Goal: Transaction & Acquisition: Subscribe to service/newsletter

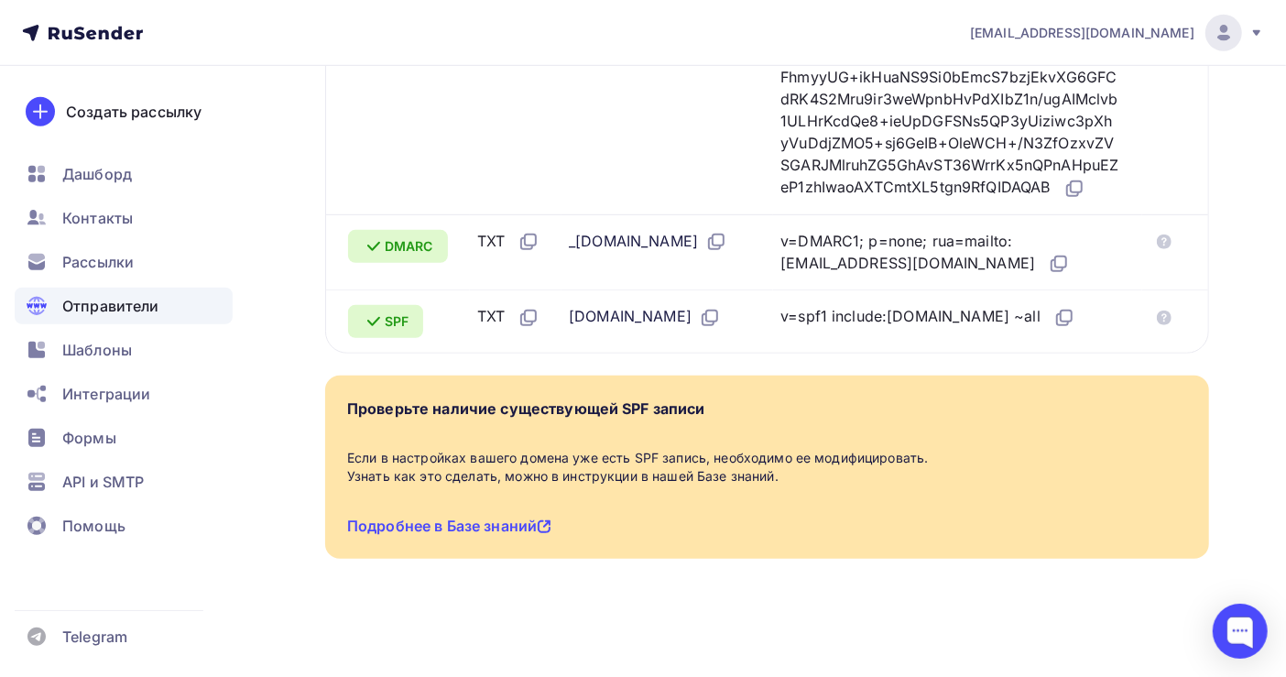
scroll to position [115, 0]
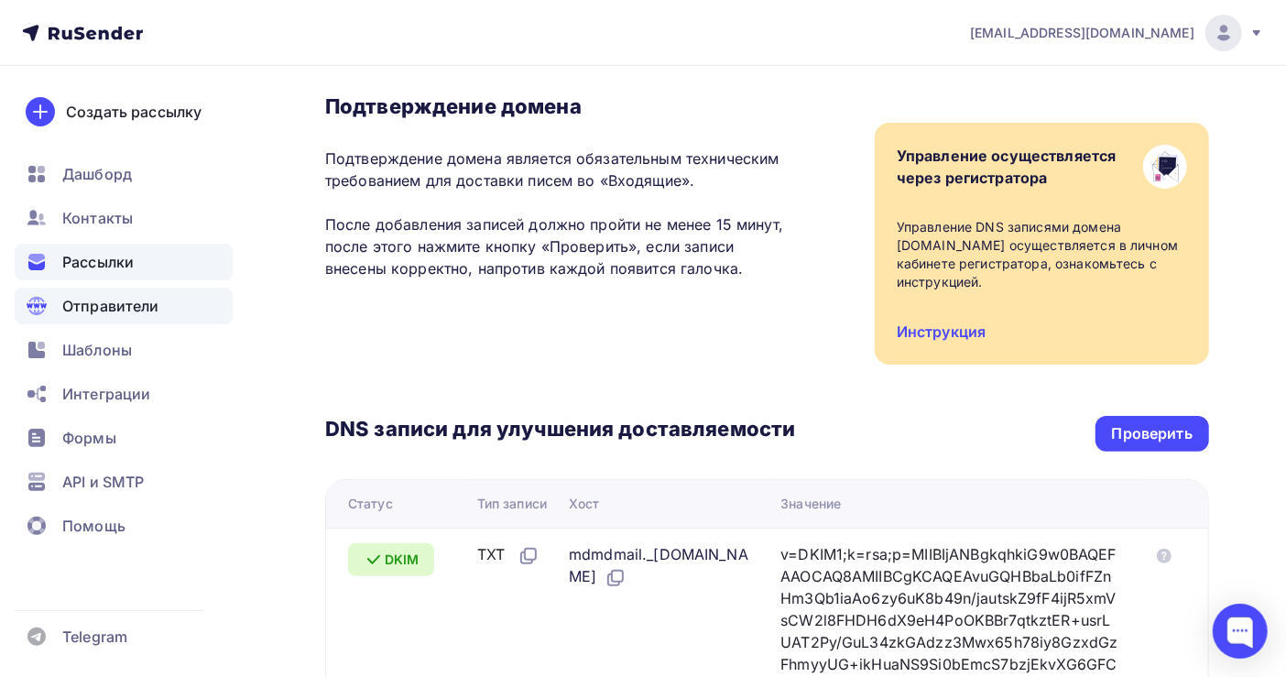
click at [119, 262] on span "Рассылки" at bounding box center [97, 262] width 71 height 22
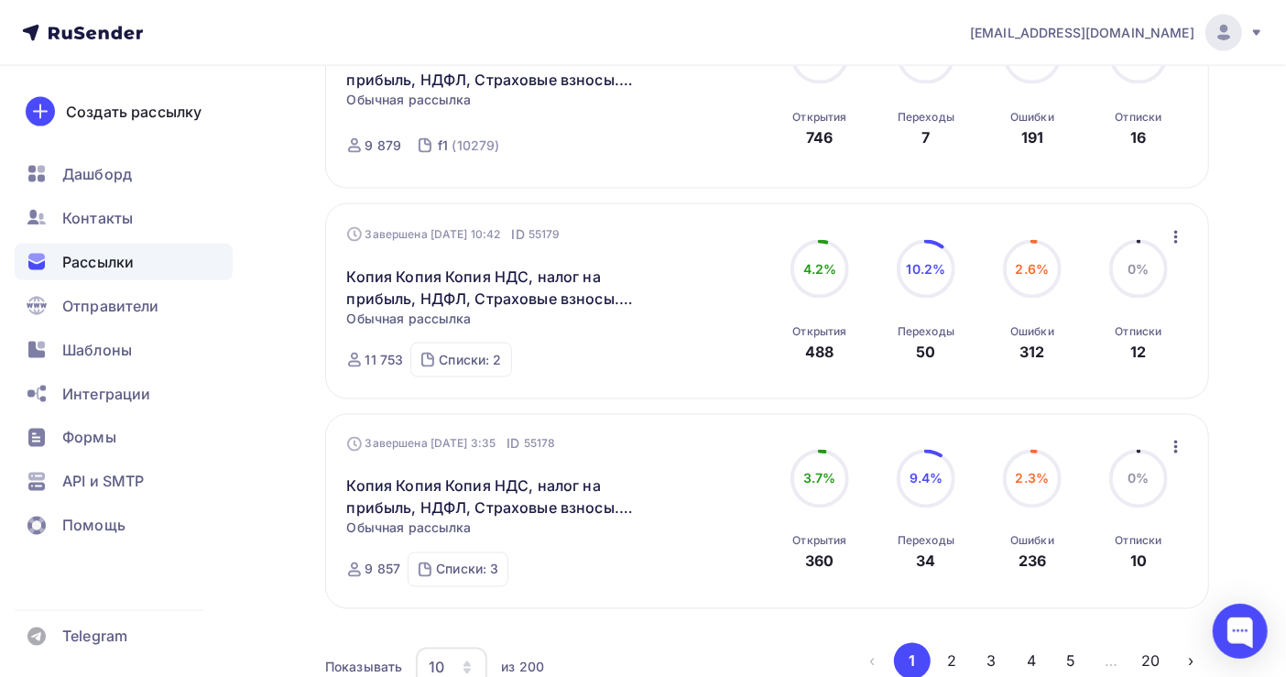
scroll to position [1910, 0]
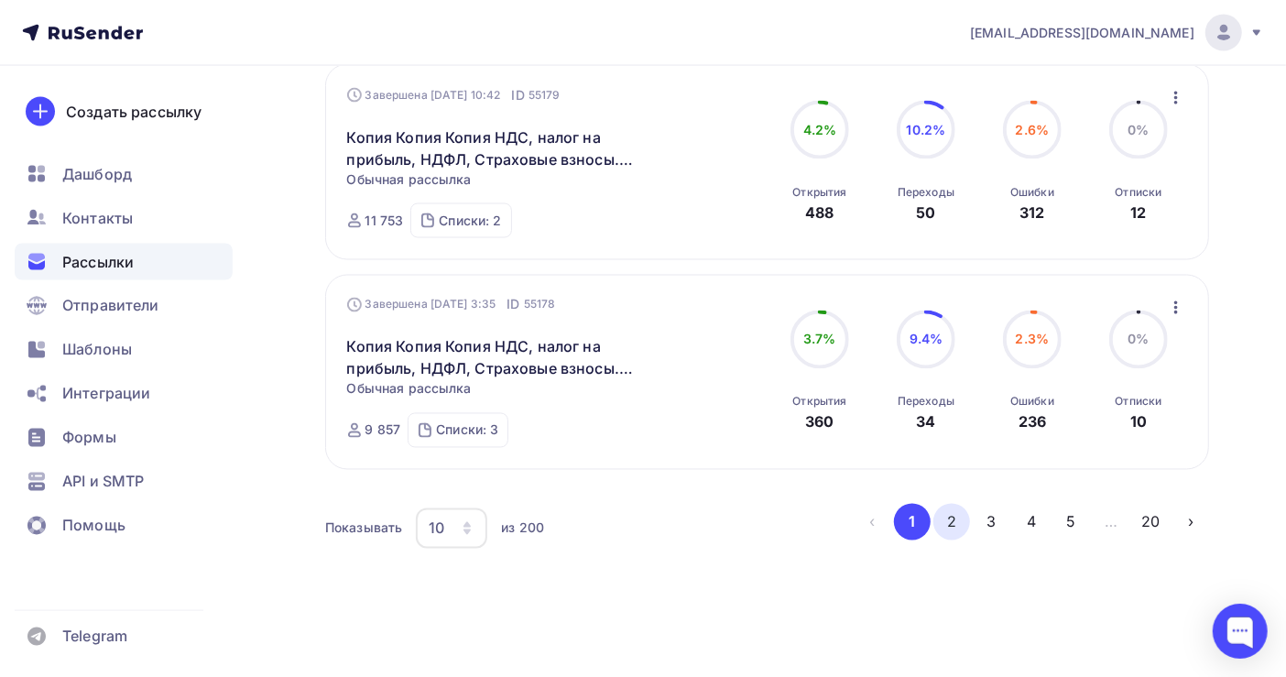
click at [950, 512] on button "2" at bounding box center [951, 522] width 37 height 37
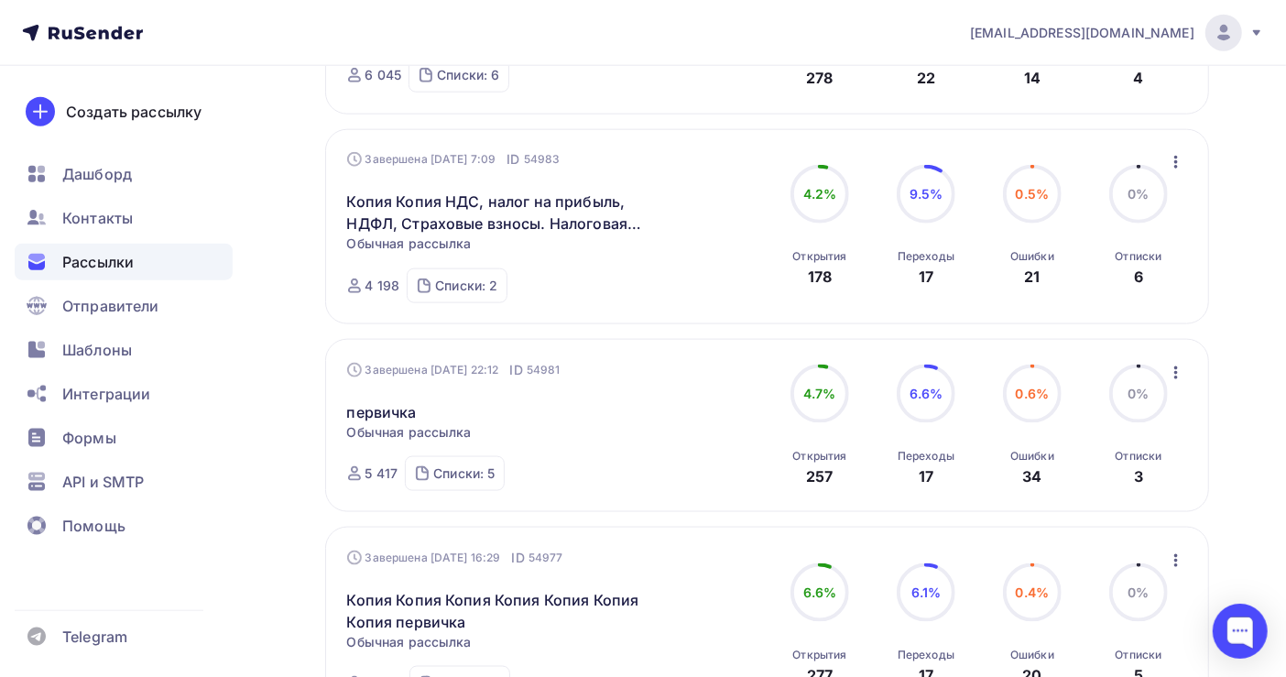
scroll to position [1781, 0]
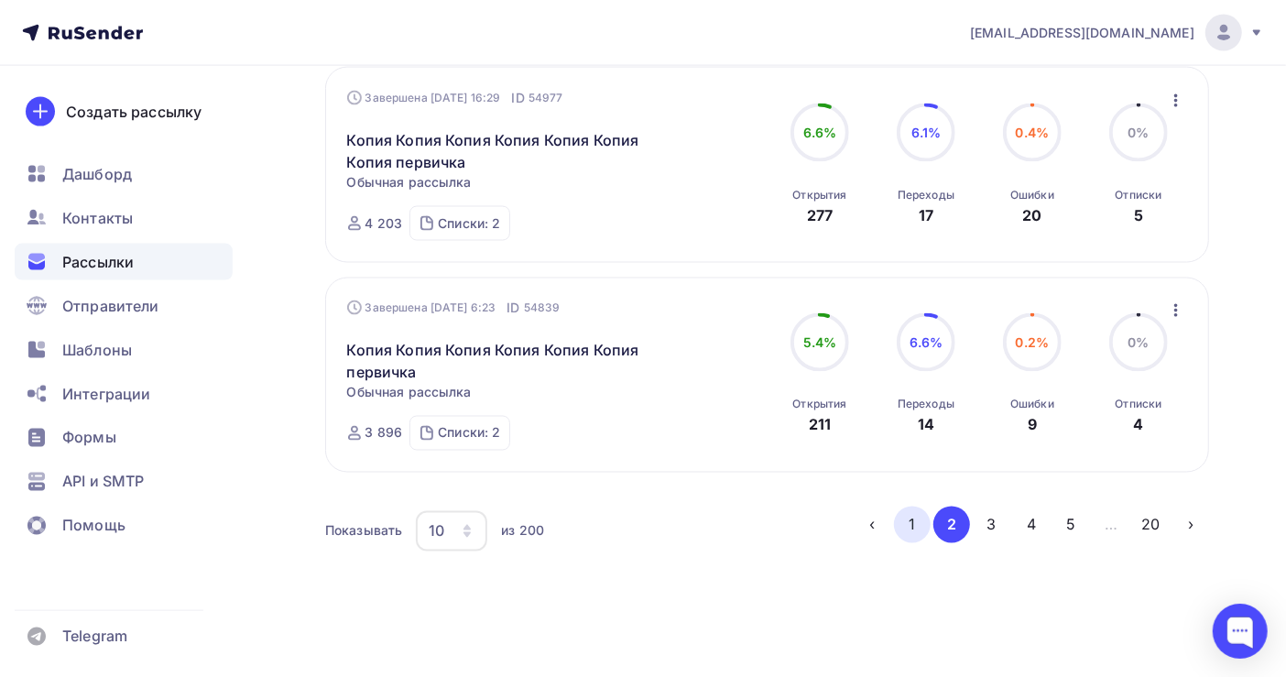
click at [916, 510] on button "1" at bounding box center [912, 524] width 37 height 37
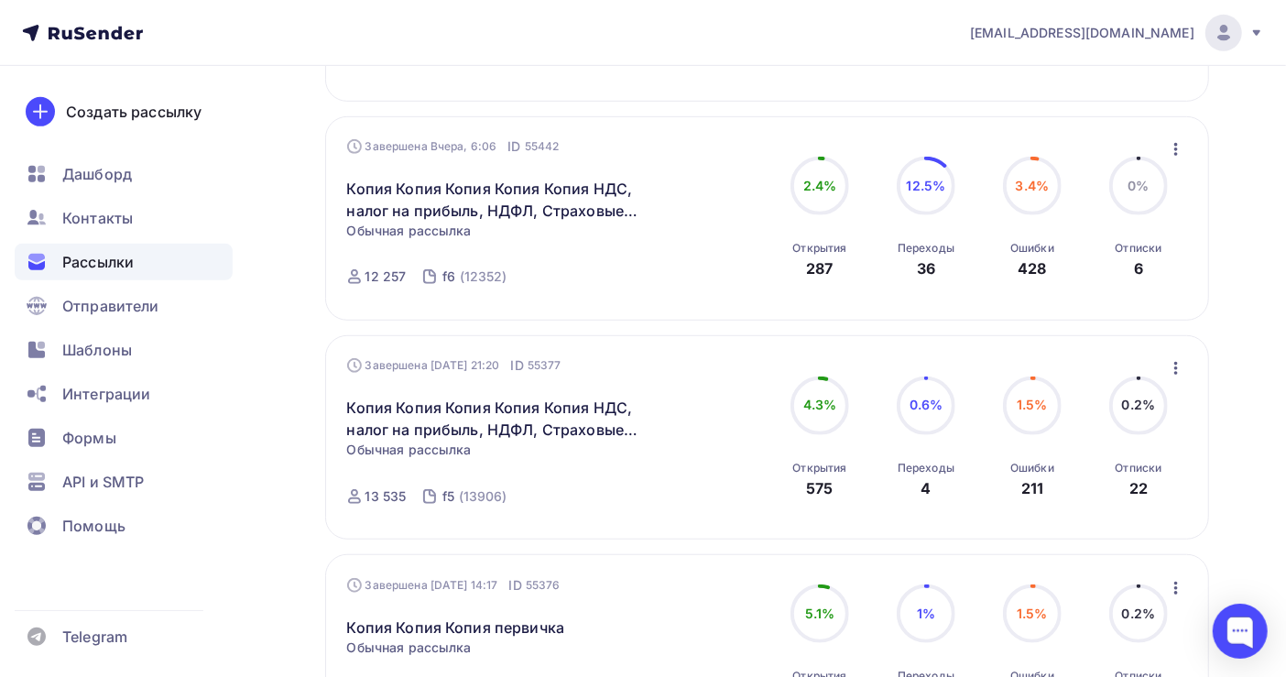
scroll to position [589, 0]
click at [1175, 142] on icon "button" at bounding box center [1176, 148] width 4 height 13
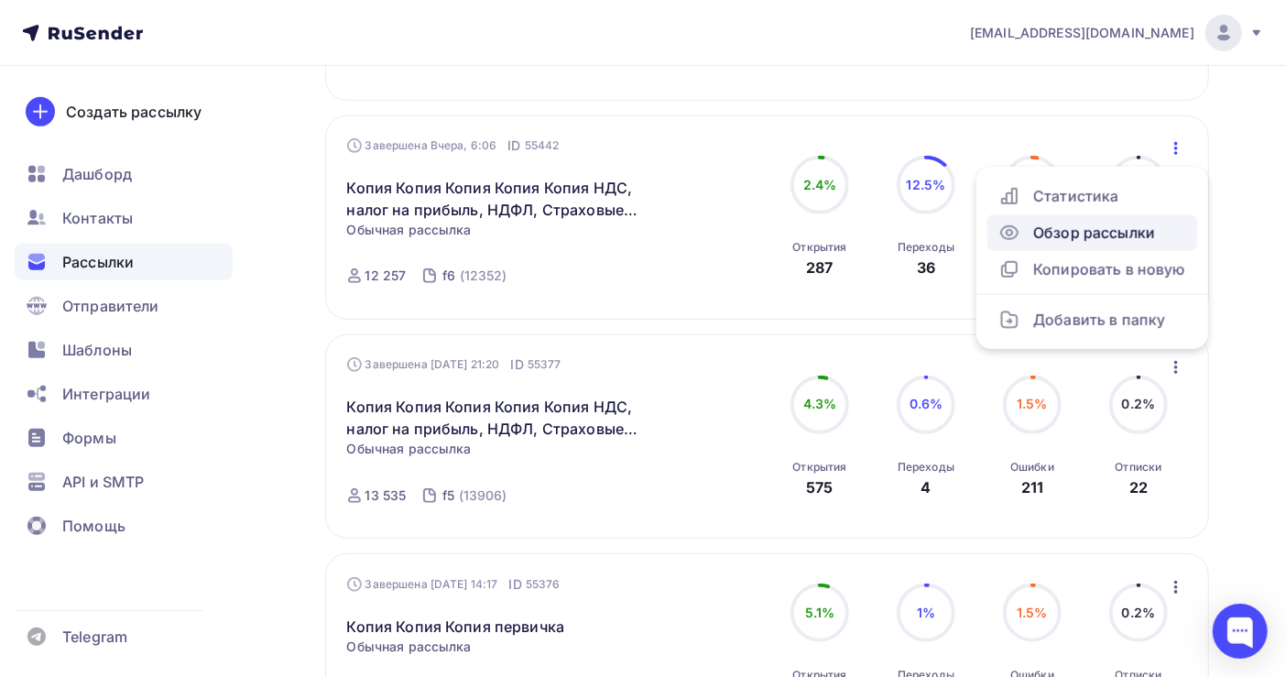
click at [1090, 222] on div "Обзор рассылки" at bounding box center [1092, 233] width 188 height 22
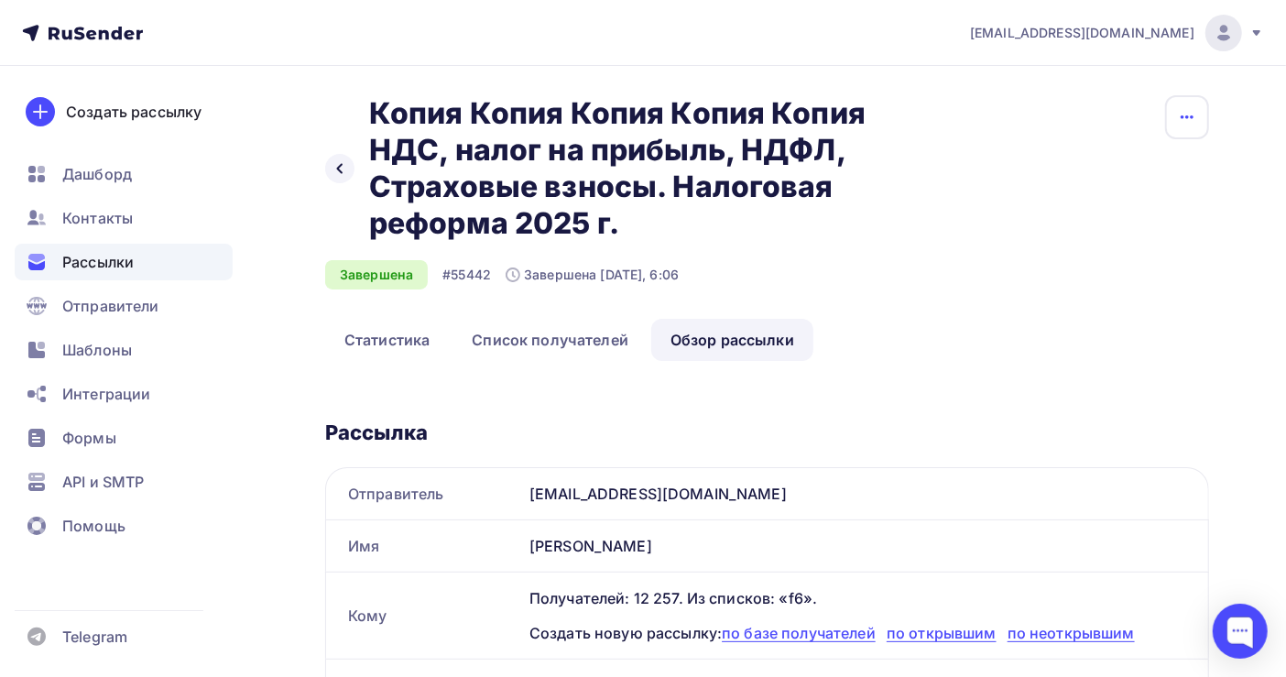
click at [1177, 121] on icon "button" at bounding box center [1187, 117] width 22 height 22
click at [1120, 222] on div "Добавить в папку" at bounding box center [1117, 224] width 176 height 22
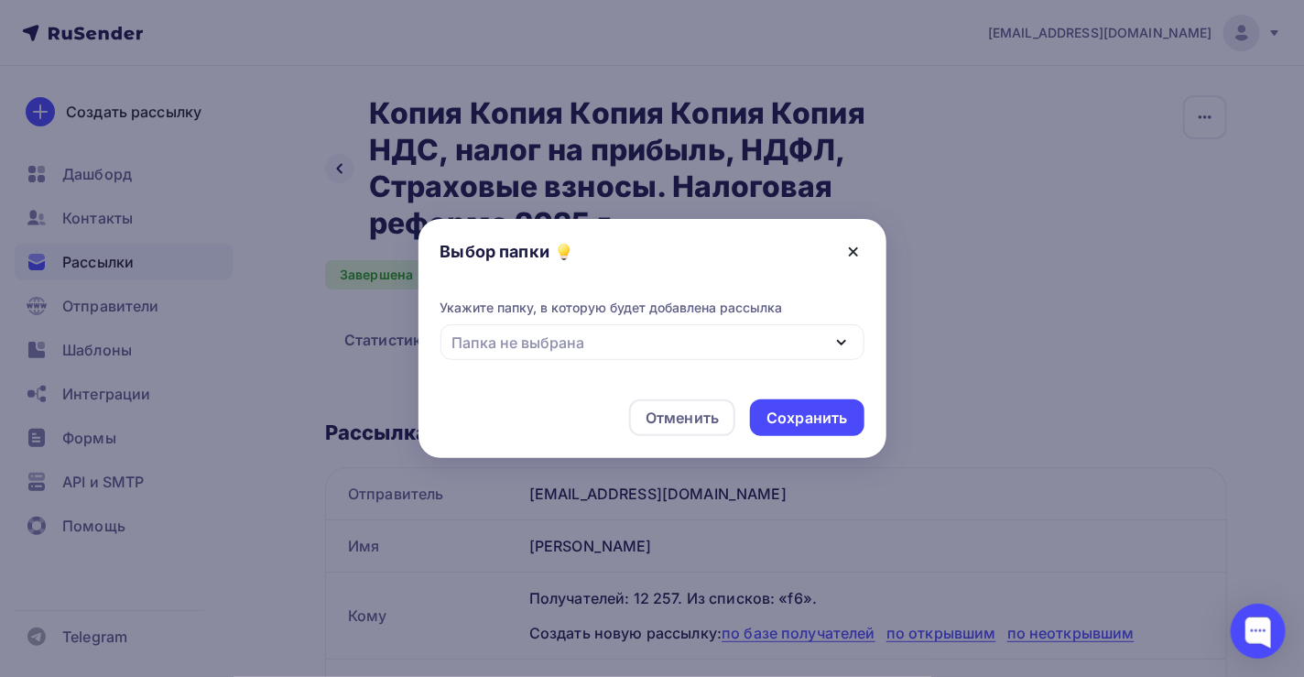
click at [851, 253] on icon at bounding box center [853, 251] width 7 height 7
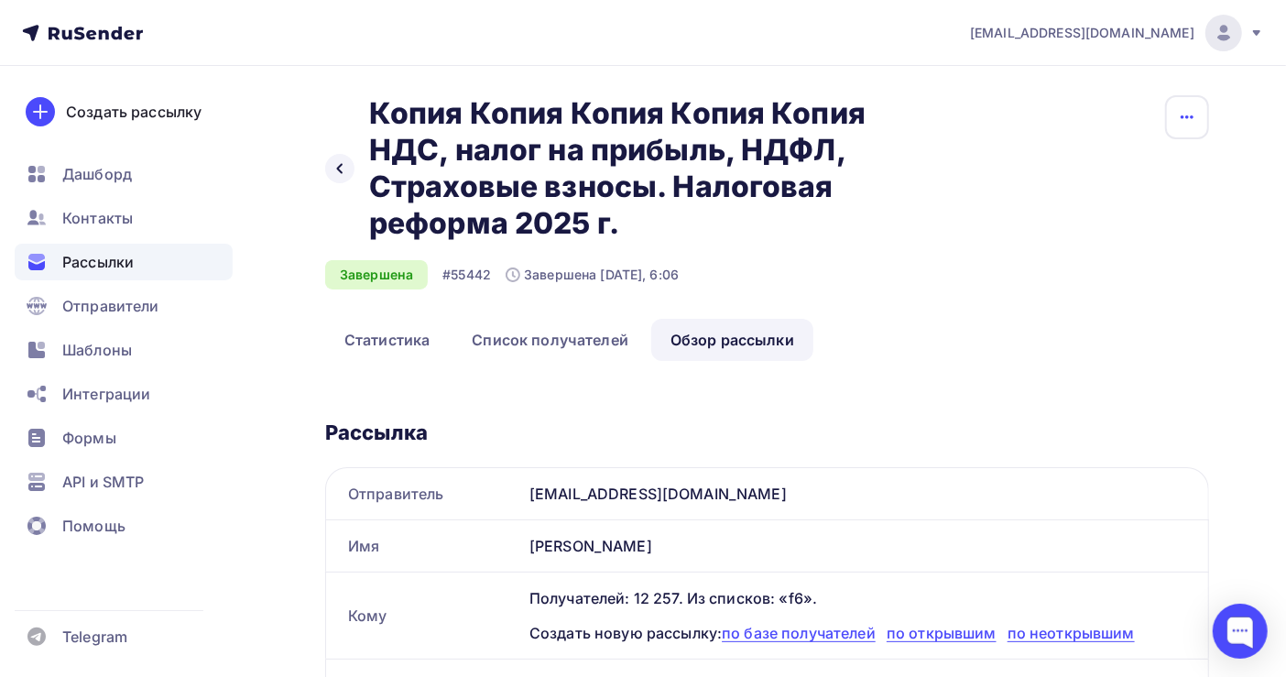
click at [1182, 116] on icon "button" at bounding box center [1186, 117] width 13 height 4
click at [1092, 172] on div "Копировать" at bounding box center [1117, 174] width 176 height 22
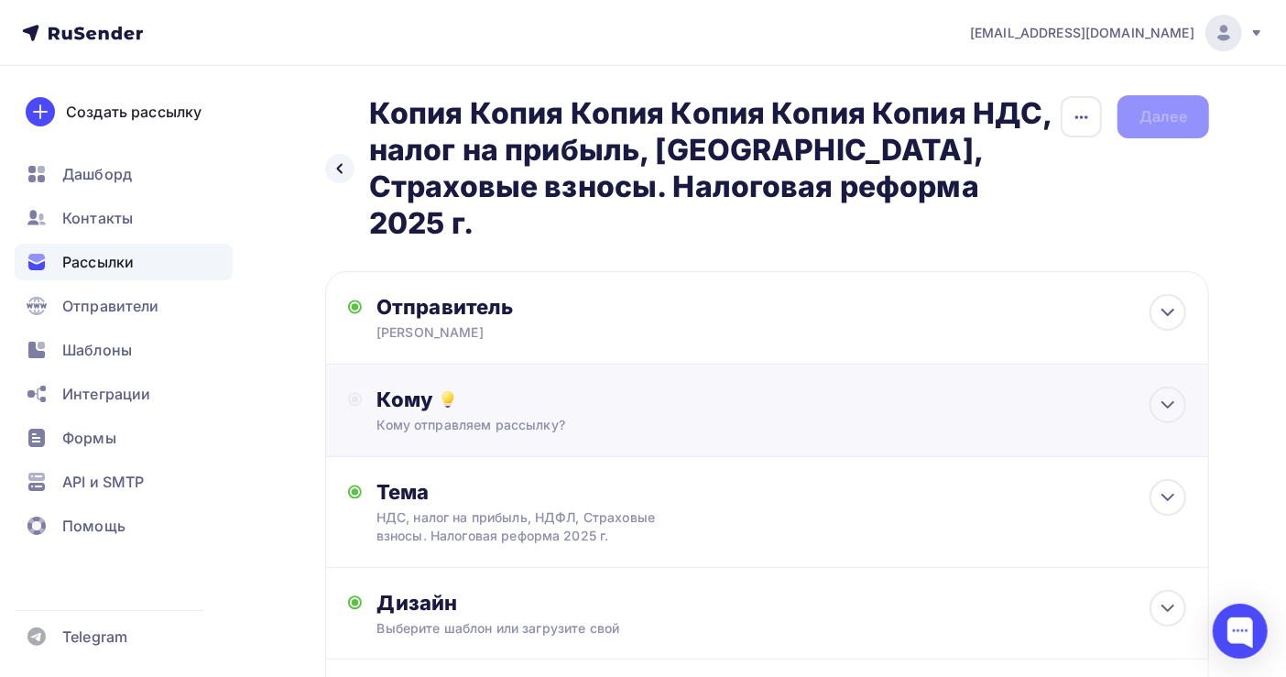
click at [460, 386] on div "Кому" at bounding box center [780, 399] width 809 height 26
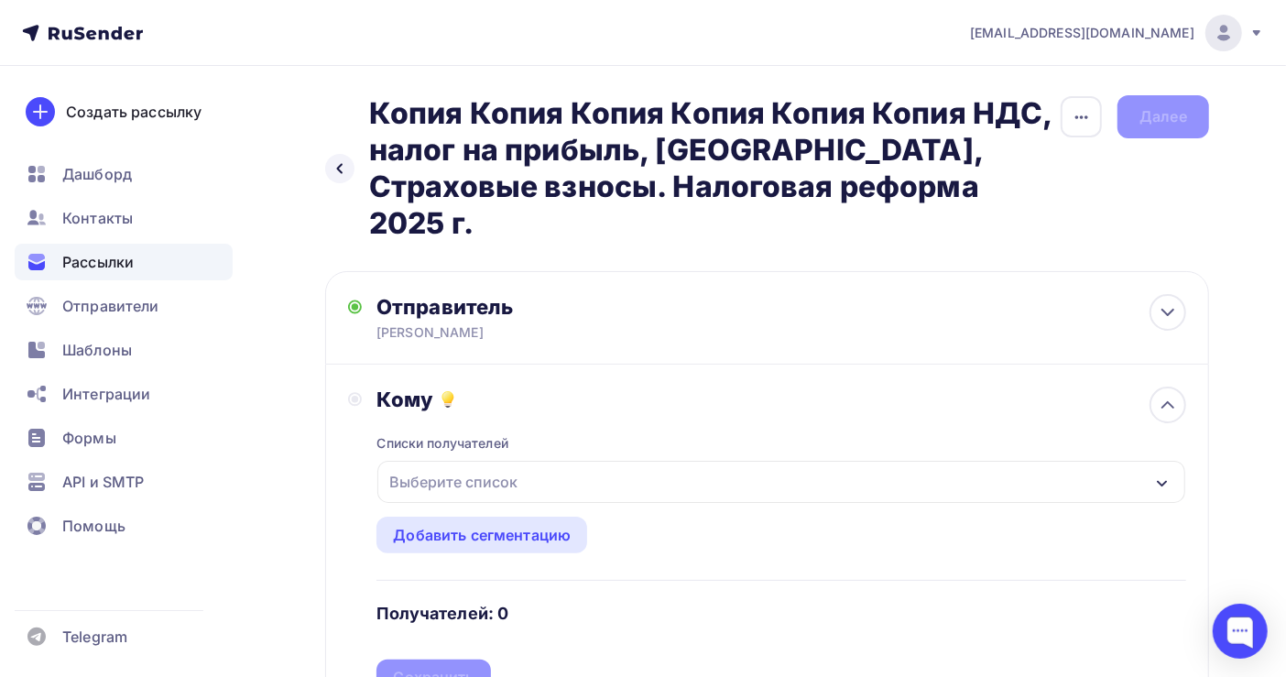
click at [486, 465] on div "Выберите список" at bounding box center [453, 481] width 143 height 33
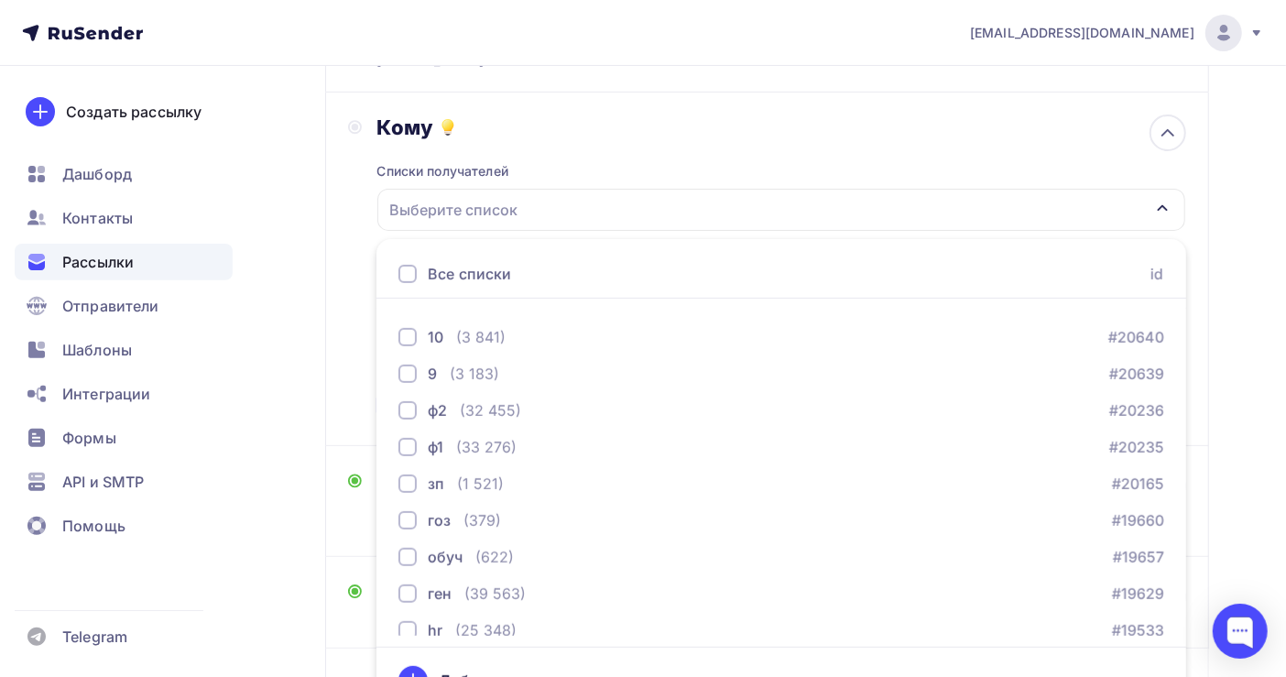
scroll to position [1943, 0]
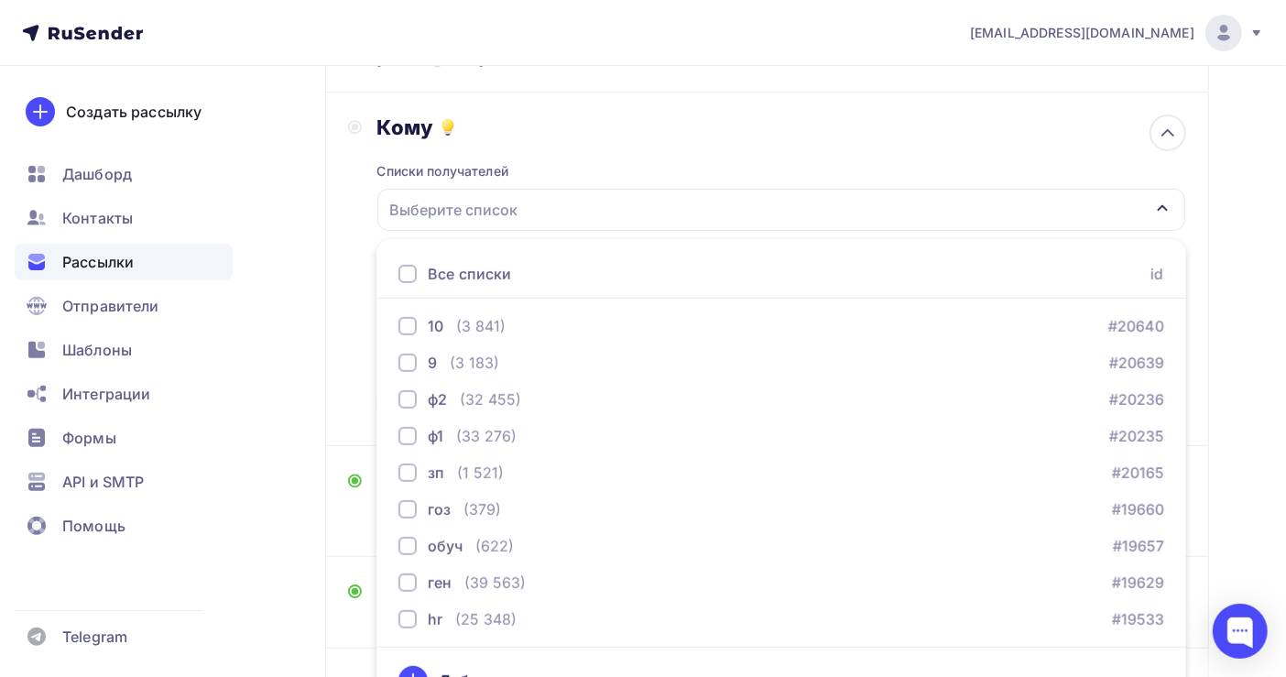
click at [1242, 391] on div "Назад Копия Копия Копия Копия Копия Копия НДС, налог на прибыль, НДФЛ, Страховы…" at bounding box center [643, 326] width 1286 height 1065
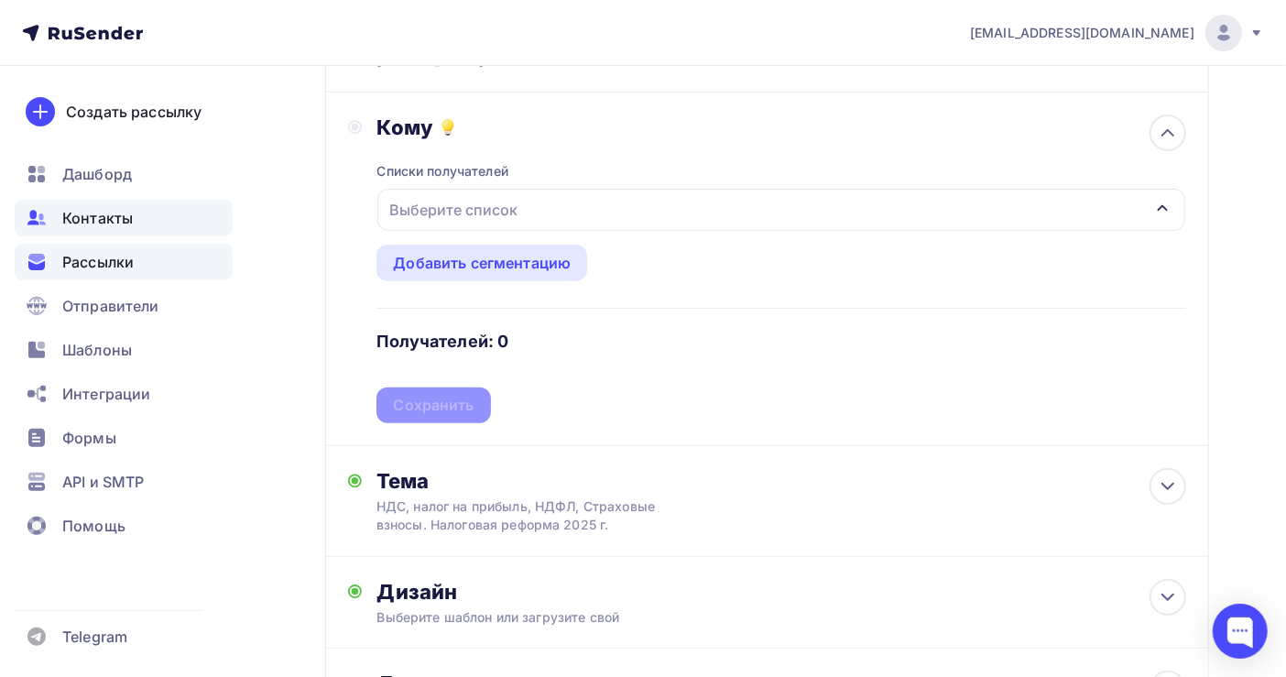
click at [102, 213] on span "Контакты" at bounding box center [97, 218] width 71 height 22
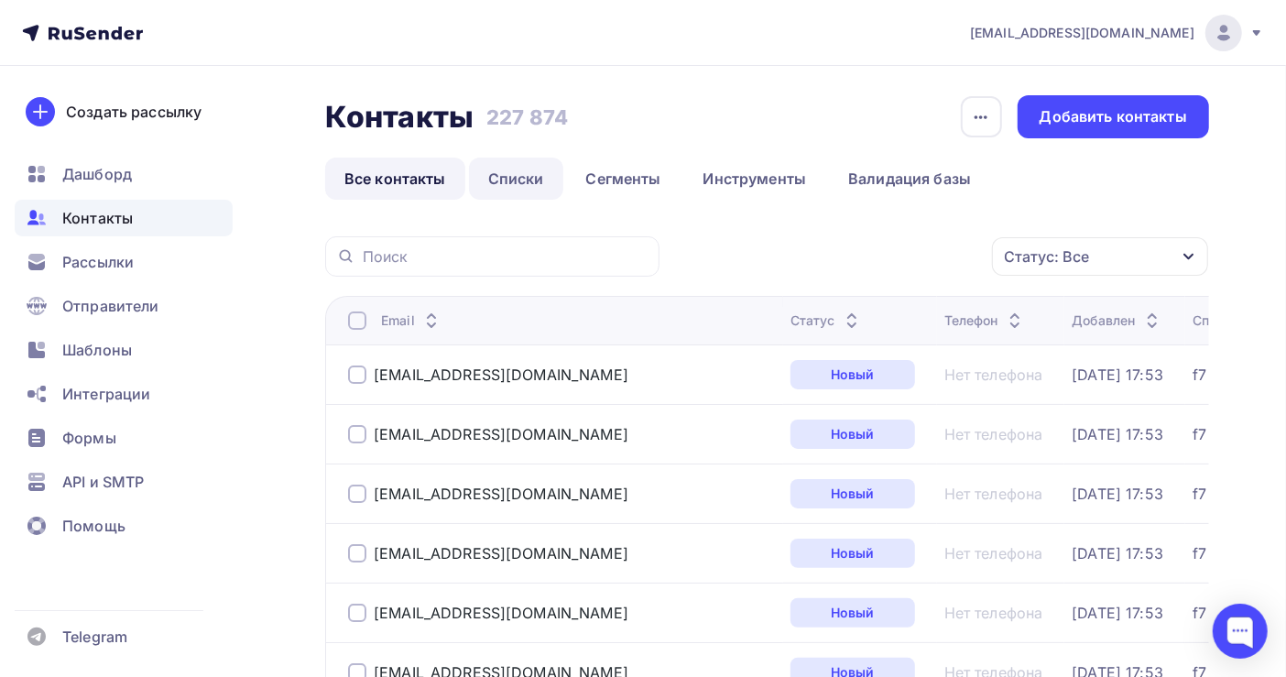
click at [526, 175] on link "Списки" at bounding box center [516, 178] width 94 height 42
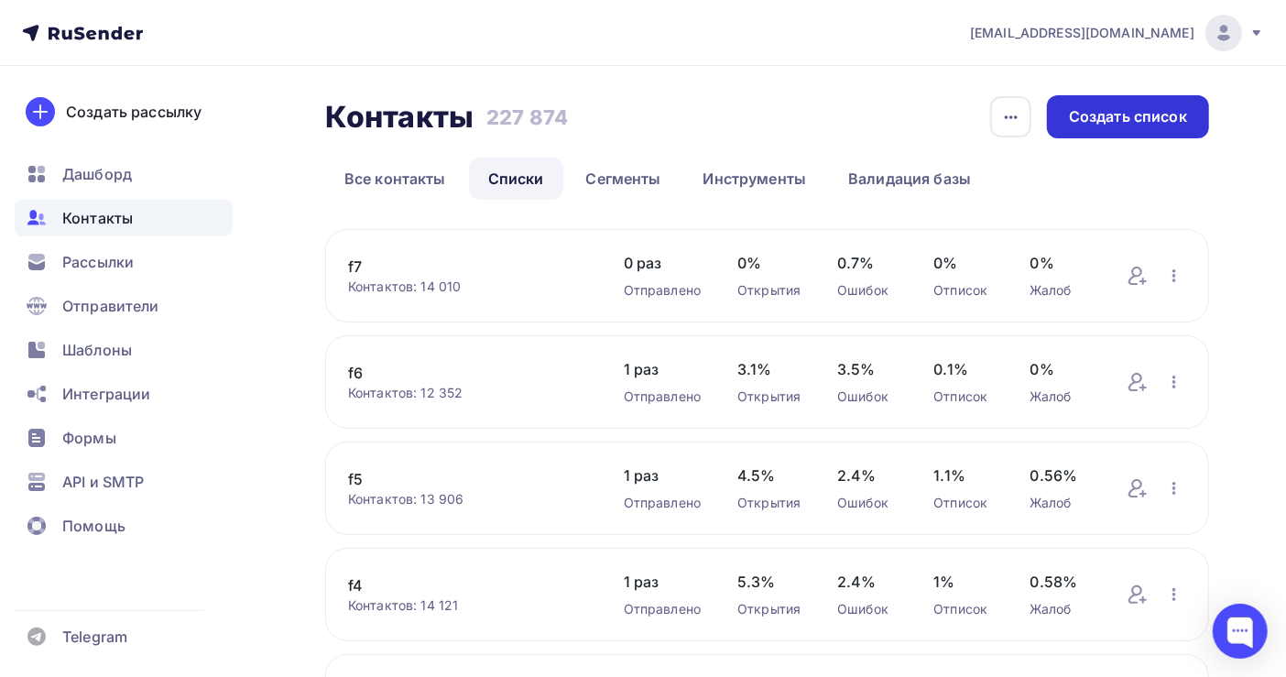
click at [1135, 117] on div "Создать список" at bounding box center [1128, 116] width 118 height 21
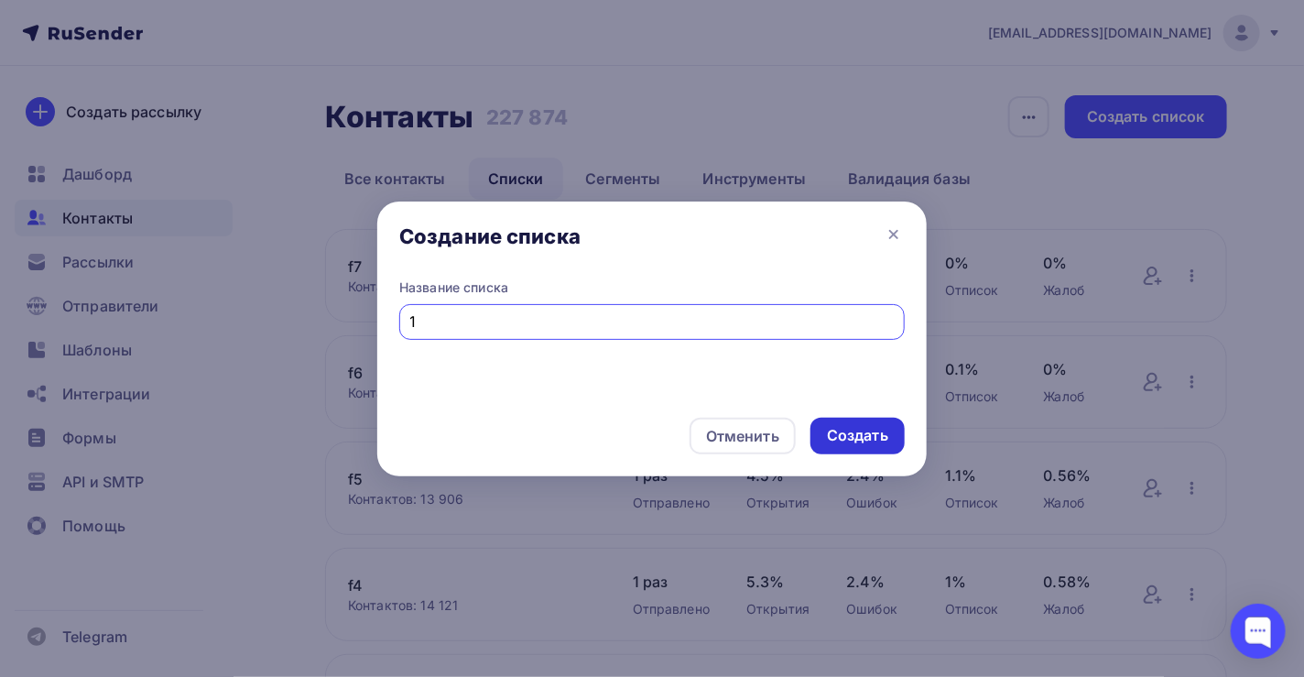
type input "1"
click at [850, 434] on div "Создать" at bounding box center [857, 435] width 61 height 21
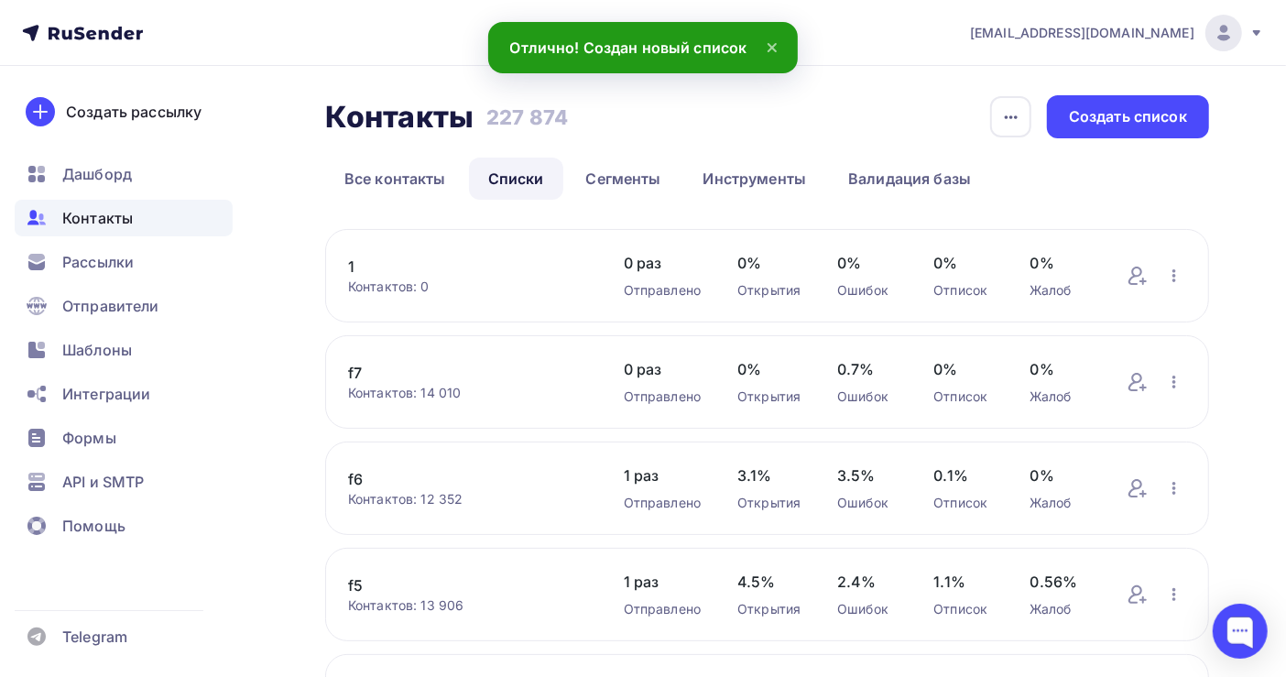
click at [352, 261] on link "1" at bounding box center [467, 266] width 239 height 22
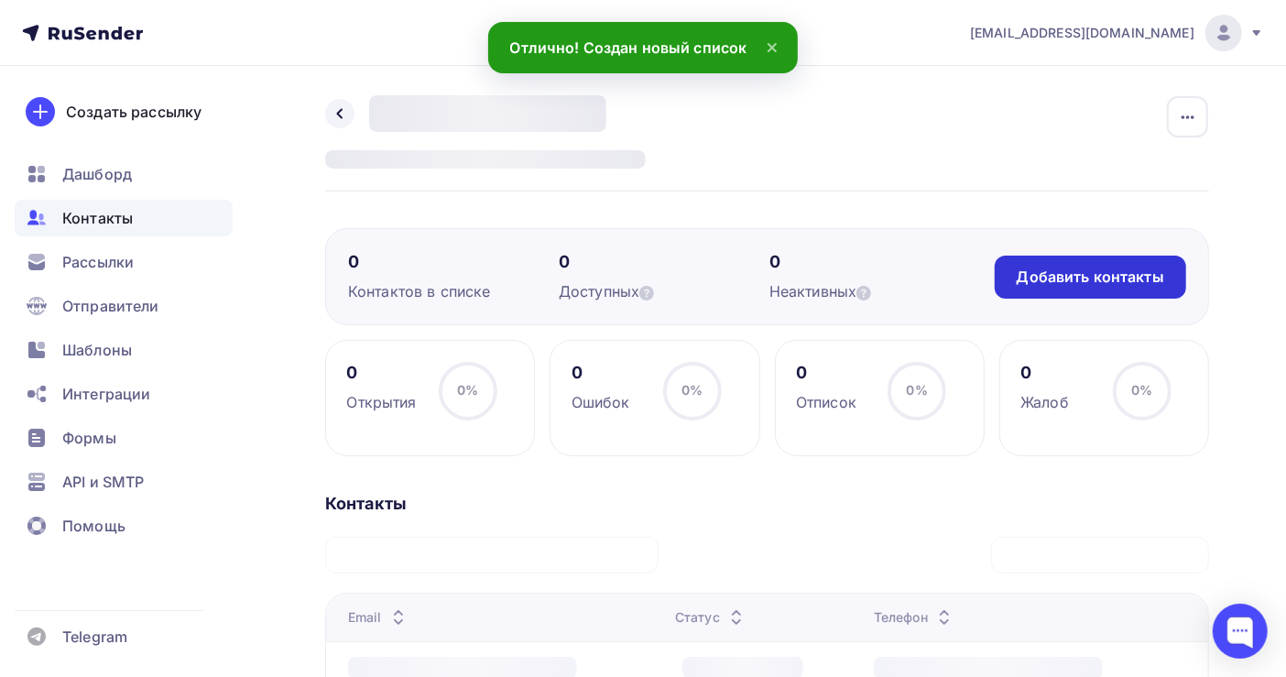
click at [1046, 280] on div "Добавить контакты" at bounding box center [1089, 276] width 147 height 21
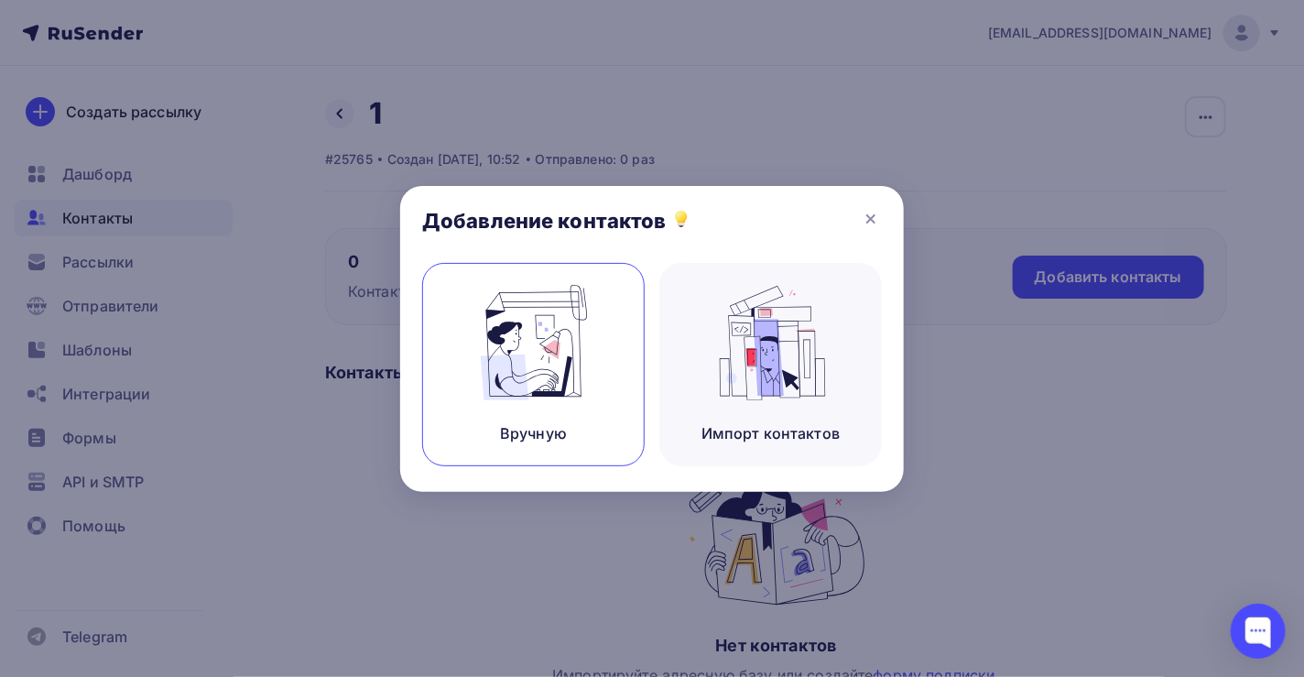
click at [594, 356] on div "Вручную" at bounding box center [533, 364] width 223 height 203
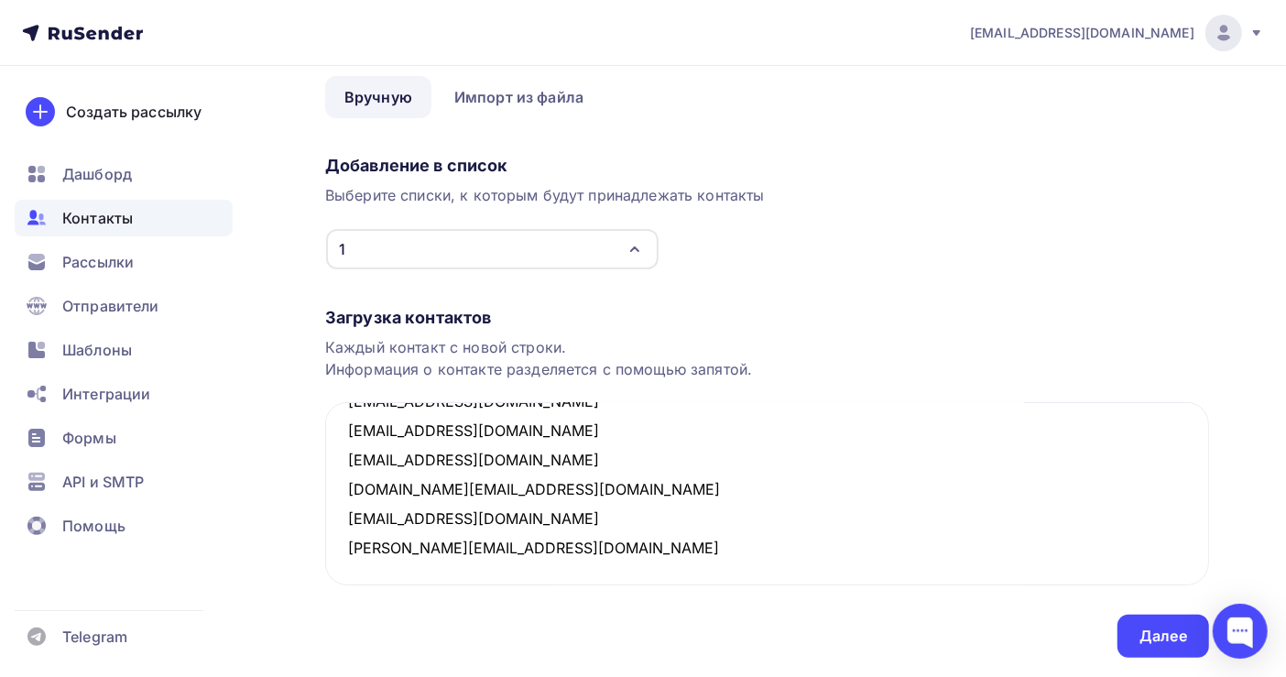
scroll to position [127, 0]
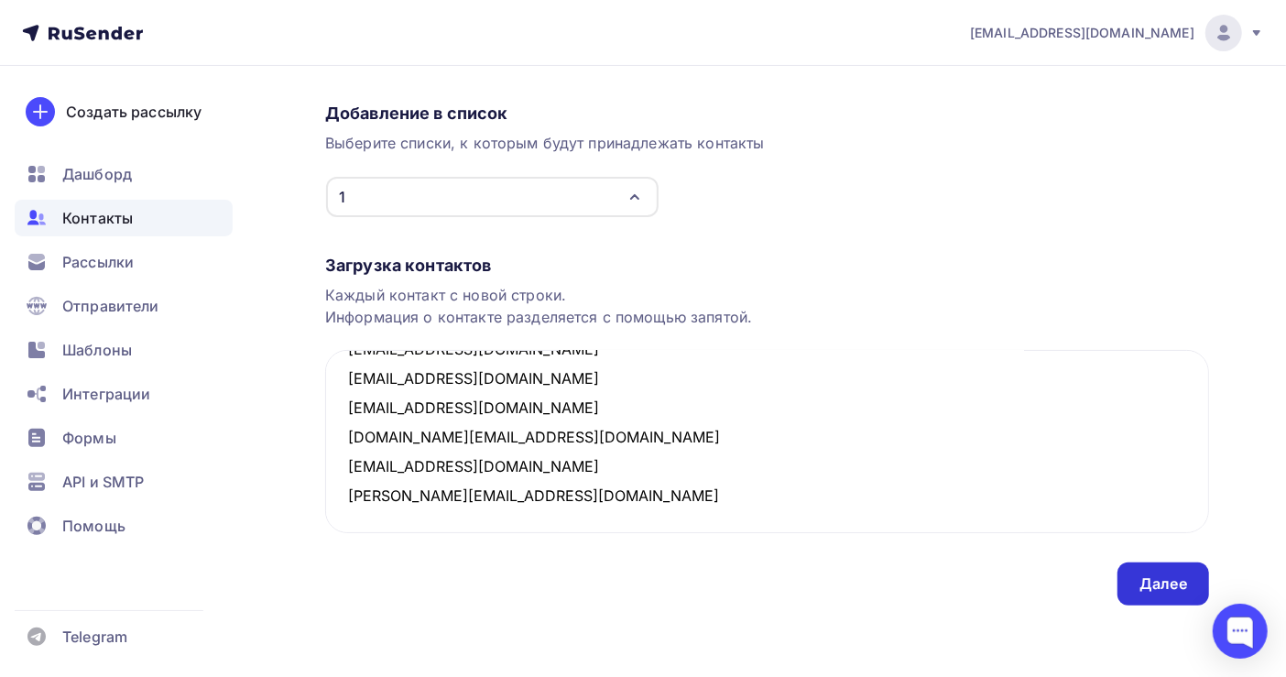
type textarea "geo100sf@yandex.ru chernei.alla@economist.perm.ru a.gololobova@leasing-trade.ru…"
click at [1169, 581] on div "Далее" at bounding box center [1163, 583] width 48 height 21
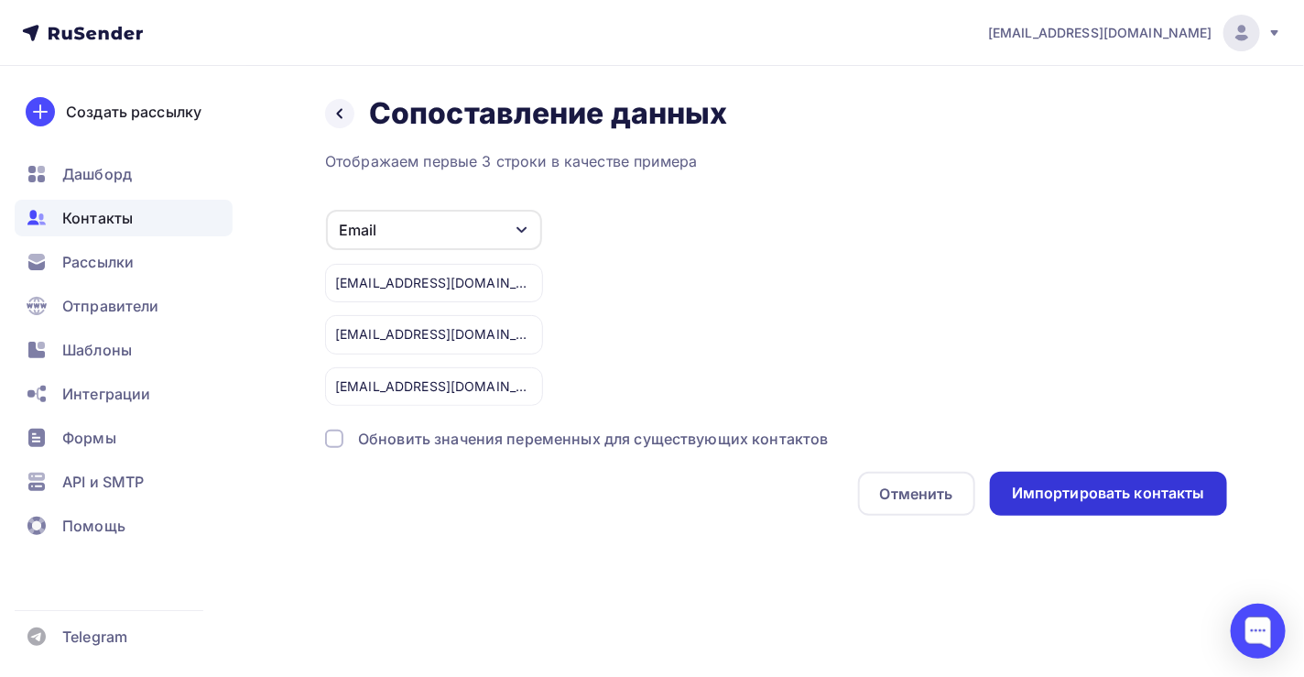
click at [1135, 486] on div "Импортировать контакты" at bounding box center [1108, 493] width 193 height 21
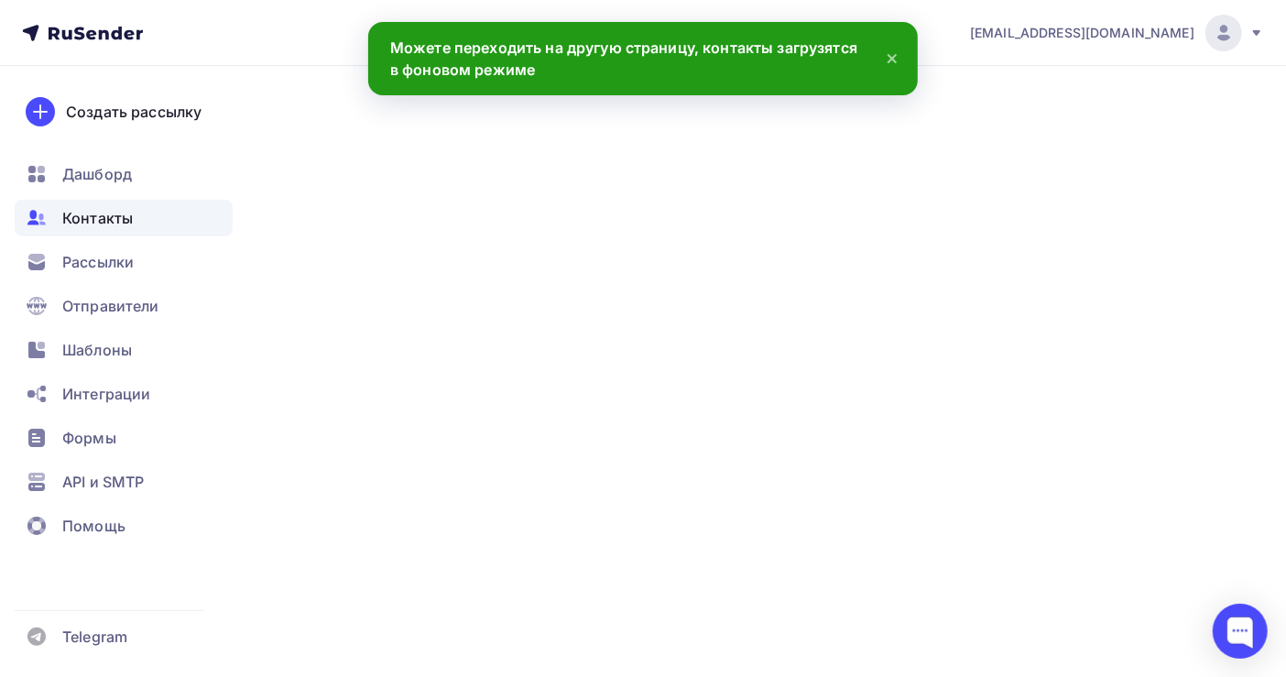
scroll to position [625, 0]
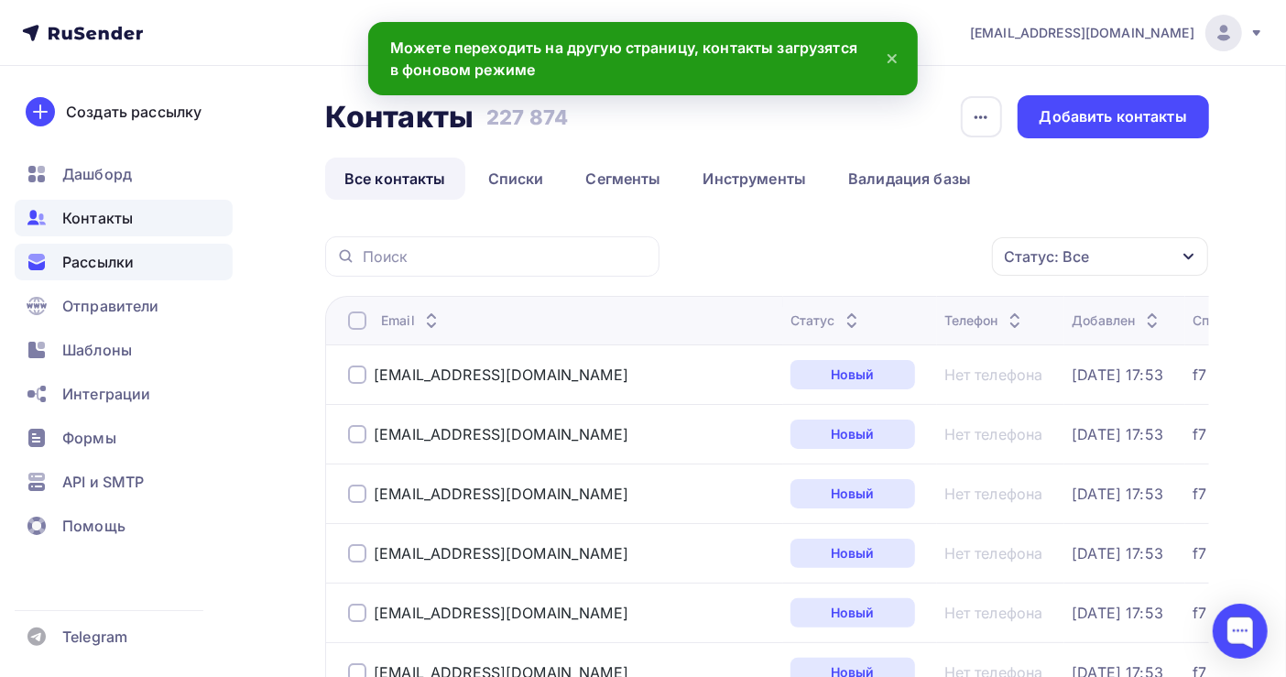
click at [93, 266] on span "Рассылки" at bounding box center [97, 262] width 71 height 22
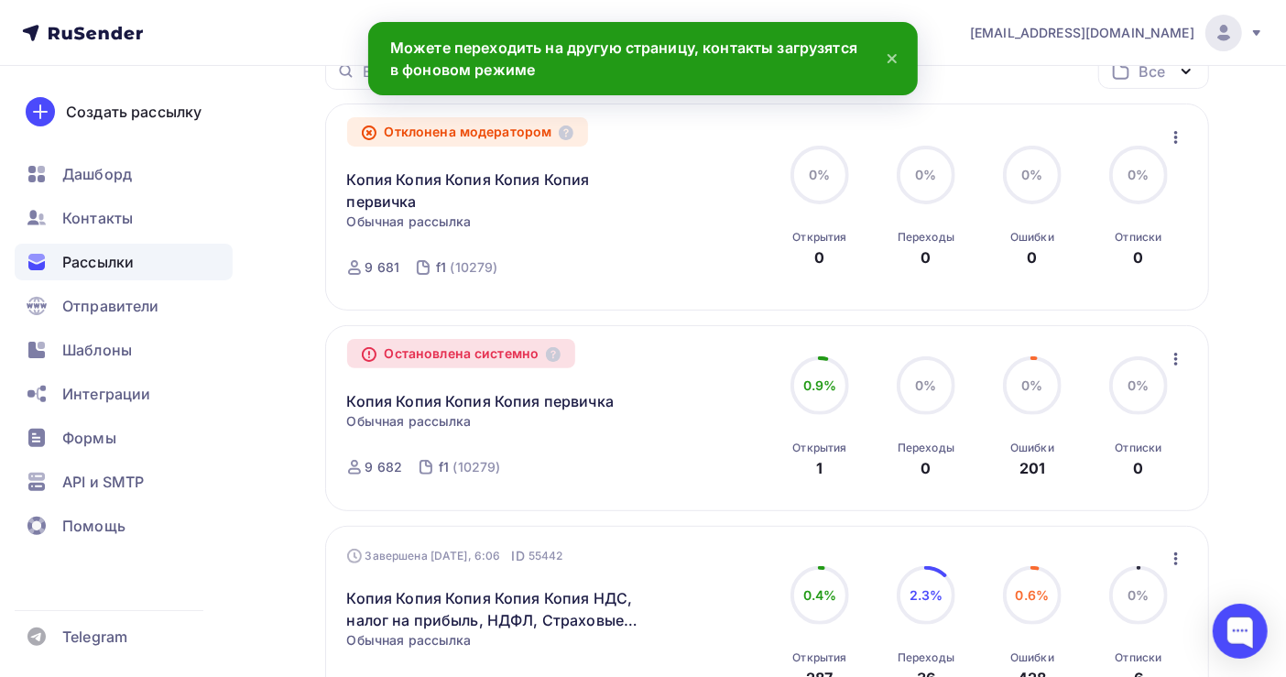
scroll to position [244, 0]
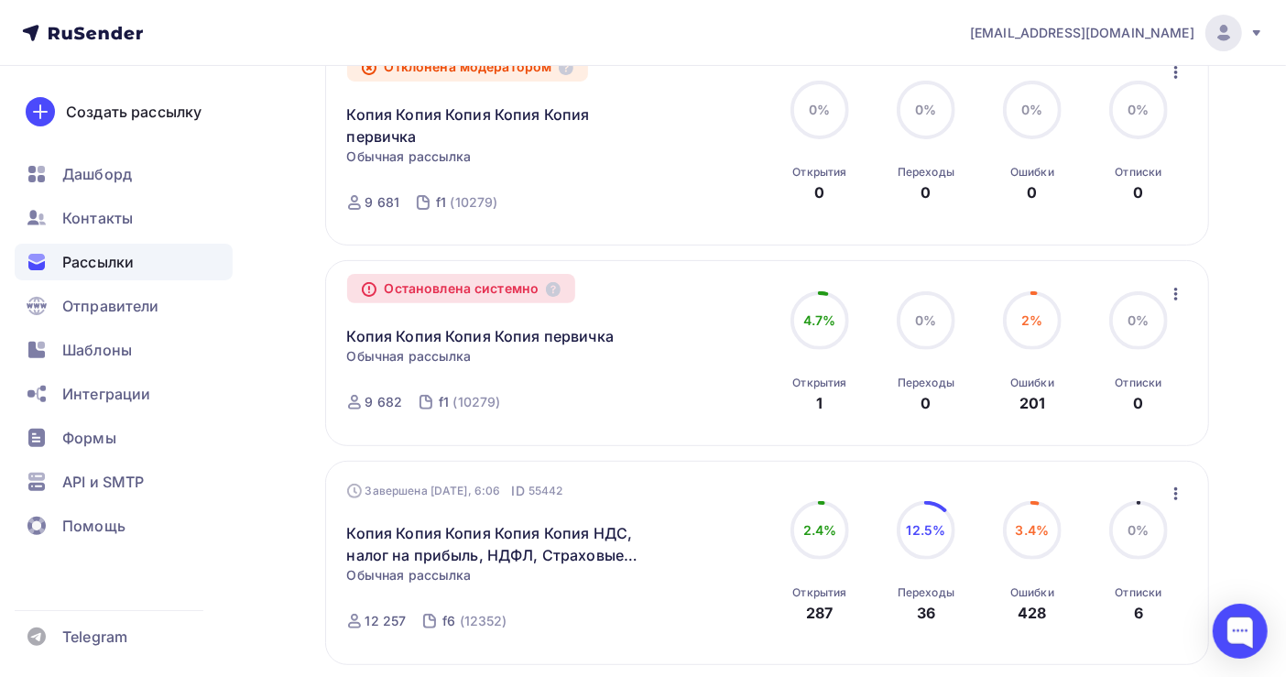
click at [1172, 483] on icon "button" at bounding box center [1176, 494] width 22 height 22
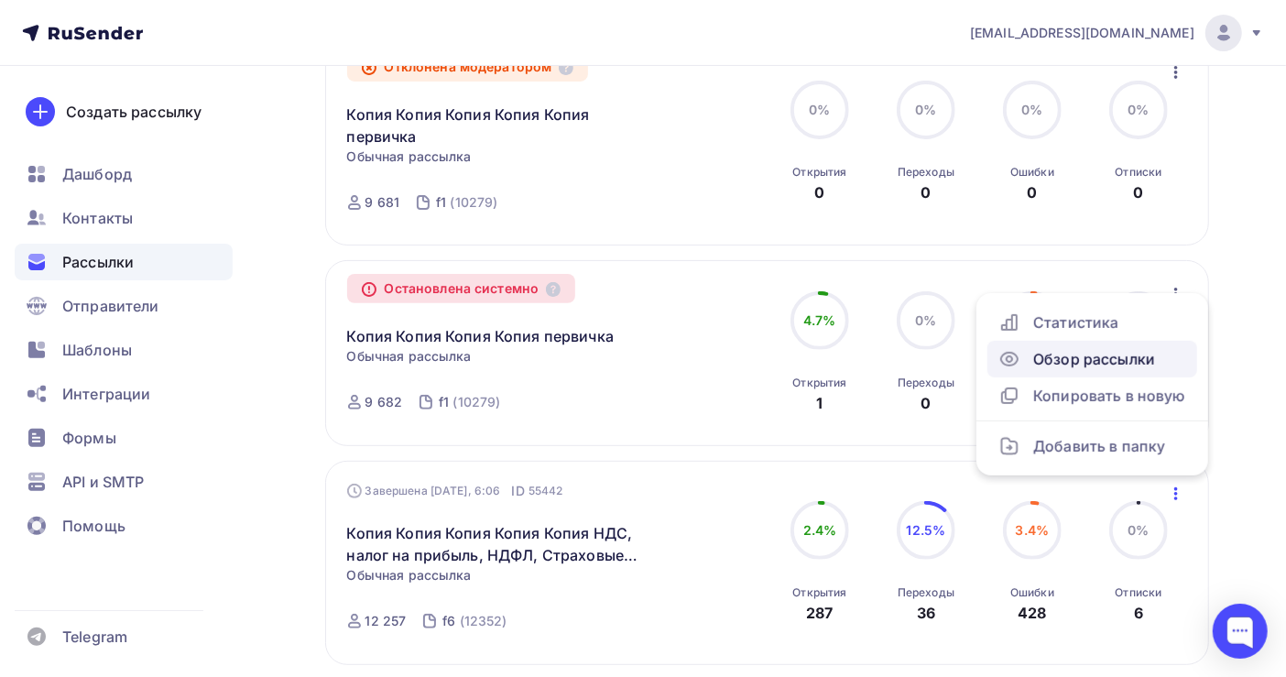
click at [1104, 348] on div "Обзор рассылки" at bounding box center [1092, 359] width 188 height 22
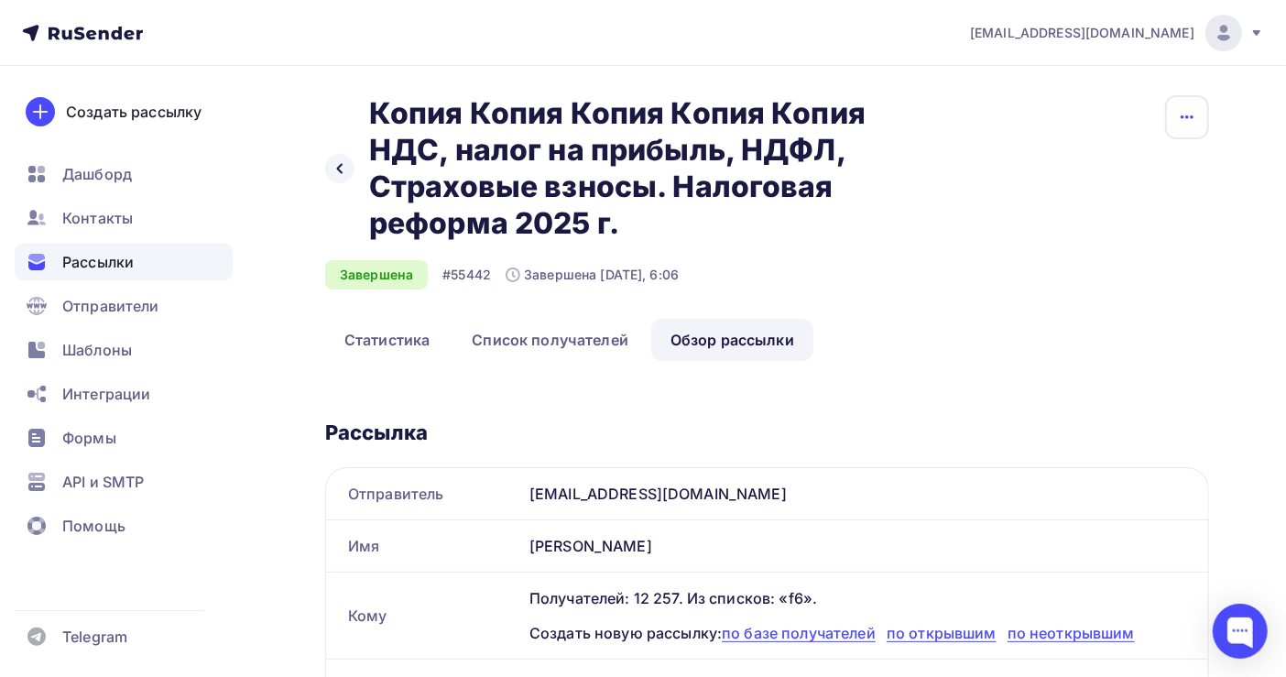
click at [1195, 121] on icon "button" at bounding box center [1187, 117] width 22 height 22
click at [1098, 171] on div "Копировать" at bounding box center [1117, 174] width 176 height 22
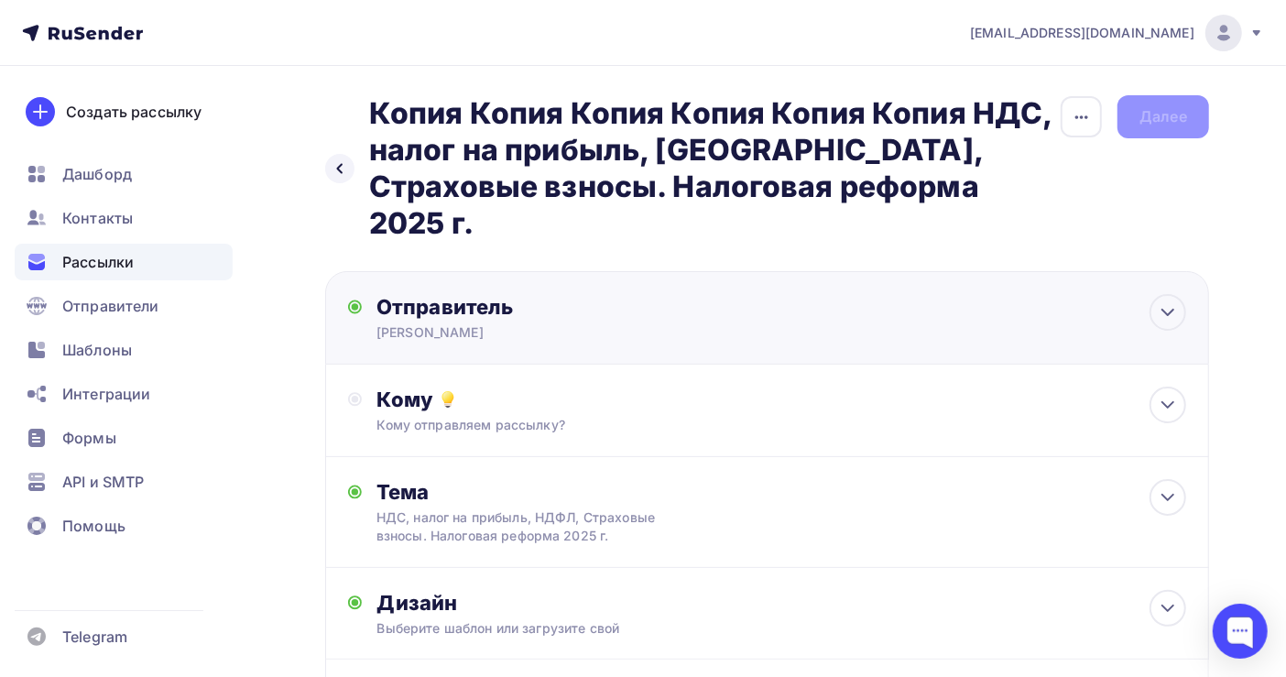
click at [496, 294] on div "Отправитель [PERSON_NAME] Email * [EMAIL_ADDRESS][DOMAIN_NAME] [EMAIL_ADDRESS][…" at bounding box center [574, 318] width 396 height 48
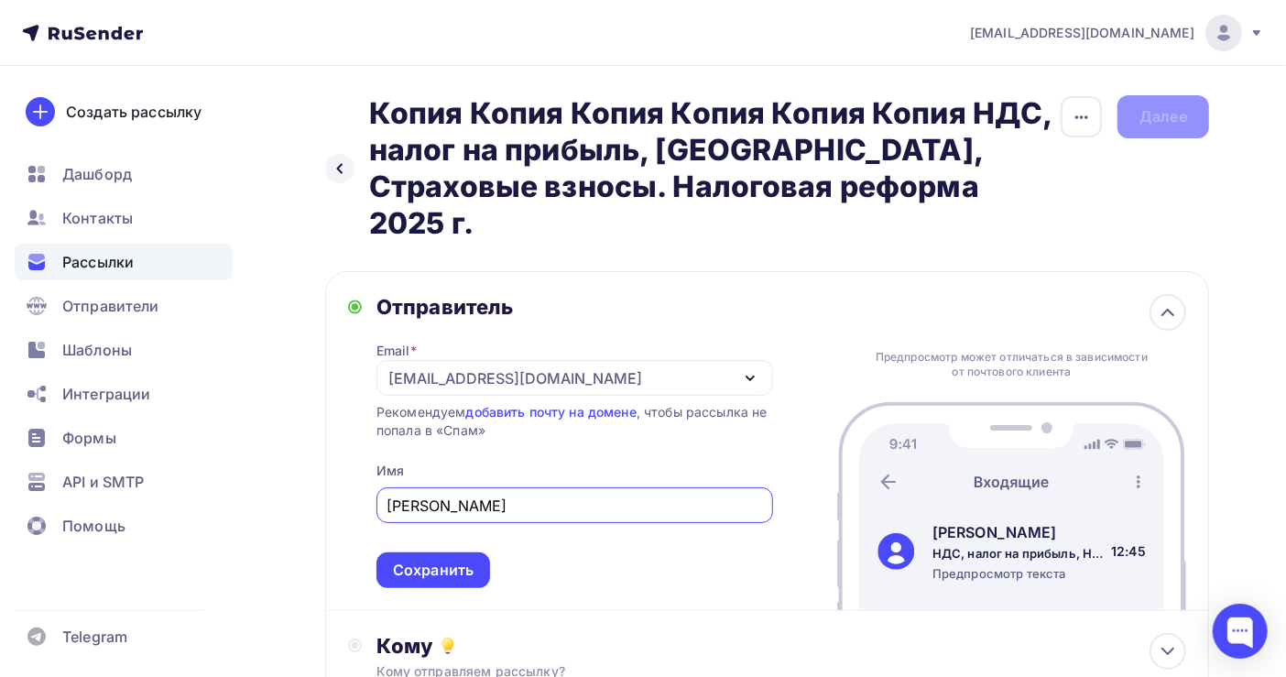
click at [518, 360] on div "[EMAIL_ADDRESS][DOMAIN_NAME]" at bounding box center [574, 378] width 396 height 36
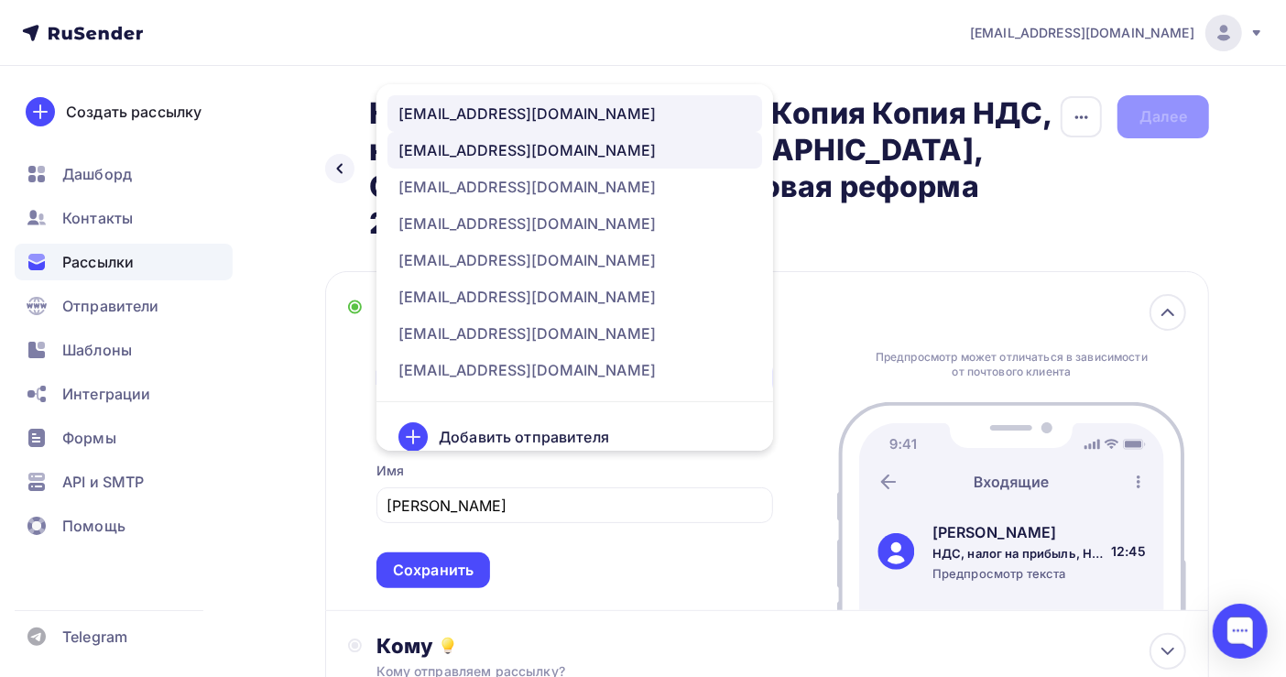
click at [509, 103] on div "[EMAIL_ADDRESS][DOMAIN_NAME]" at bounding box center [526, 114] width 257 height 22
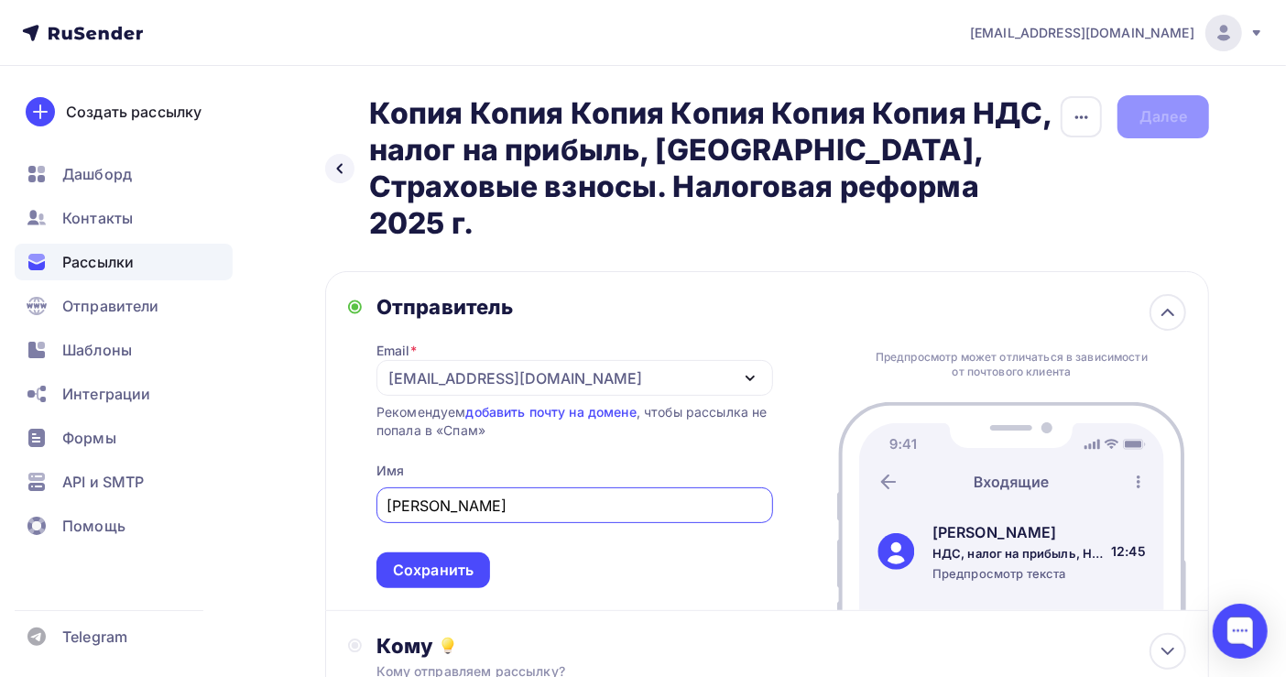
drag, startPoint x: 559, startPoint y: 467, endPoint x: 324, endPoint y: 467, distance: 234.4
click at [325, 467] on div "Отправитель Email * [EMAIL_ADDRESS][DOMAIN_NAME] [EMAIL_ADDRESS][DOMAIN_NAME] […" at bounding box center [767, 441] width 884 height 340
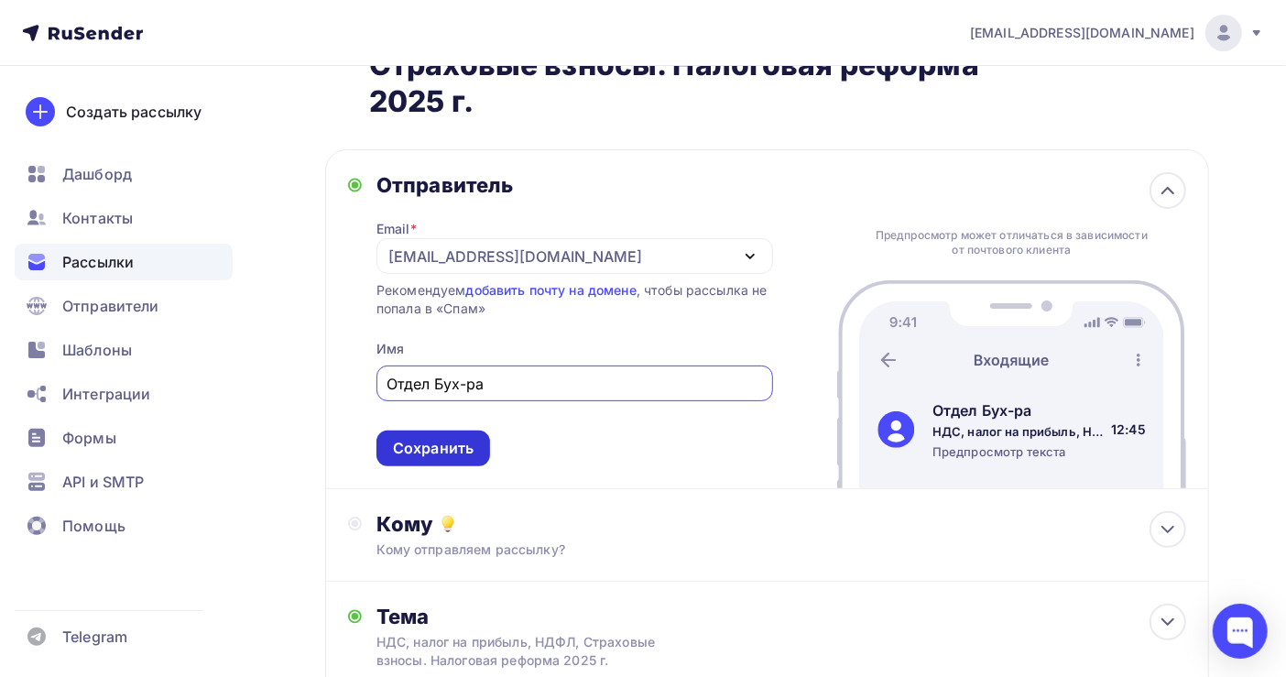
type input "Отдел Бух-ра"
click at [460, 438] on div "Сохранить" at bounding box center [433, 448] width 81 height 21
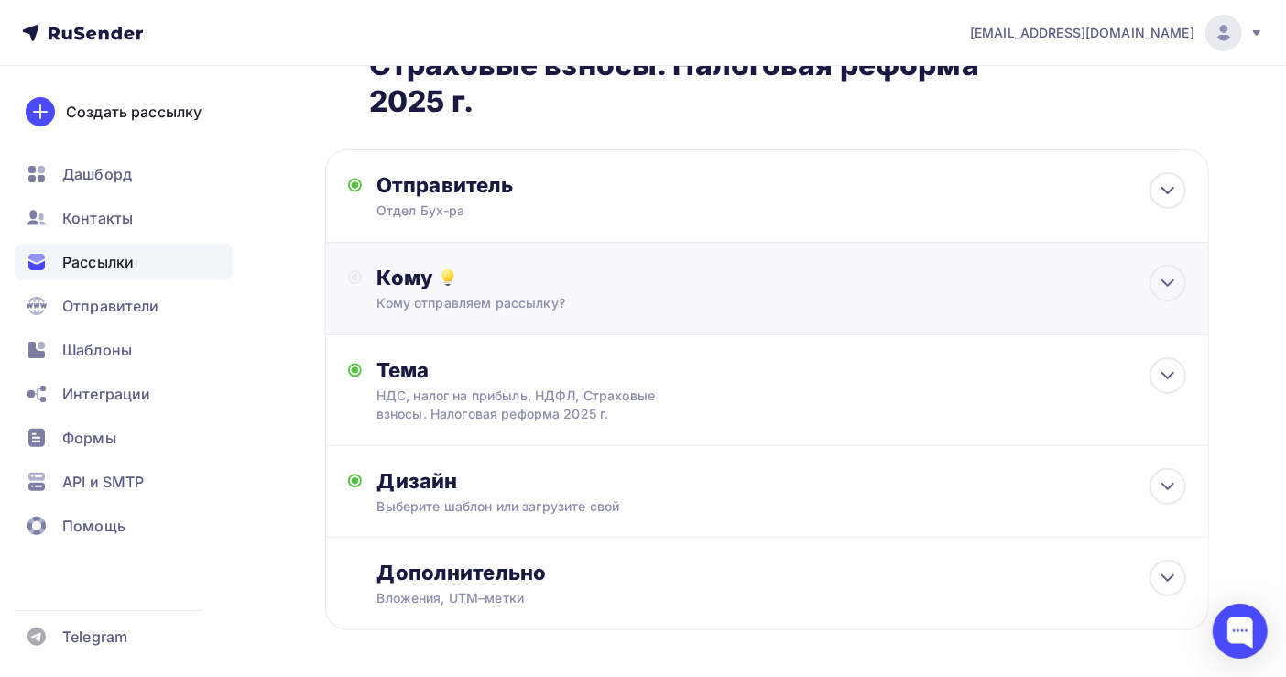
click at [496, 294] on div "Кому отправляем рассылку?" at bounding box center [740, 303] width 728 height 18
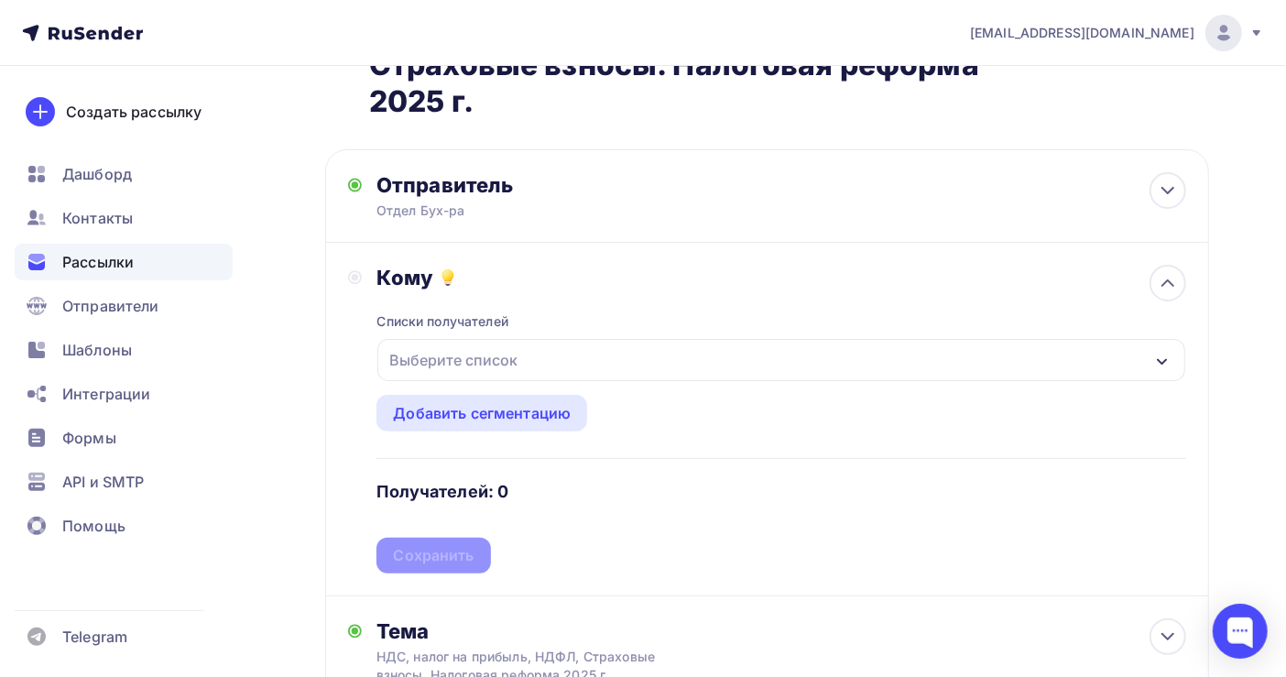
click at [505, 343] on div "Выберите список" at bounding box center [453, 359] width 143 height 33
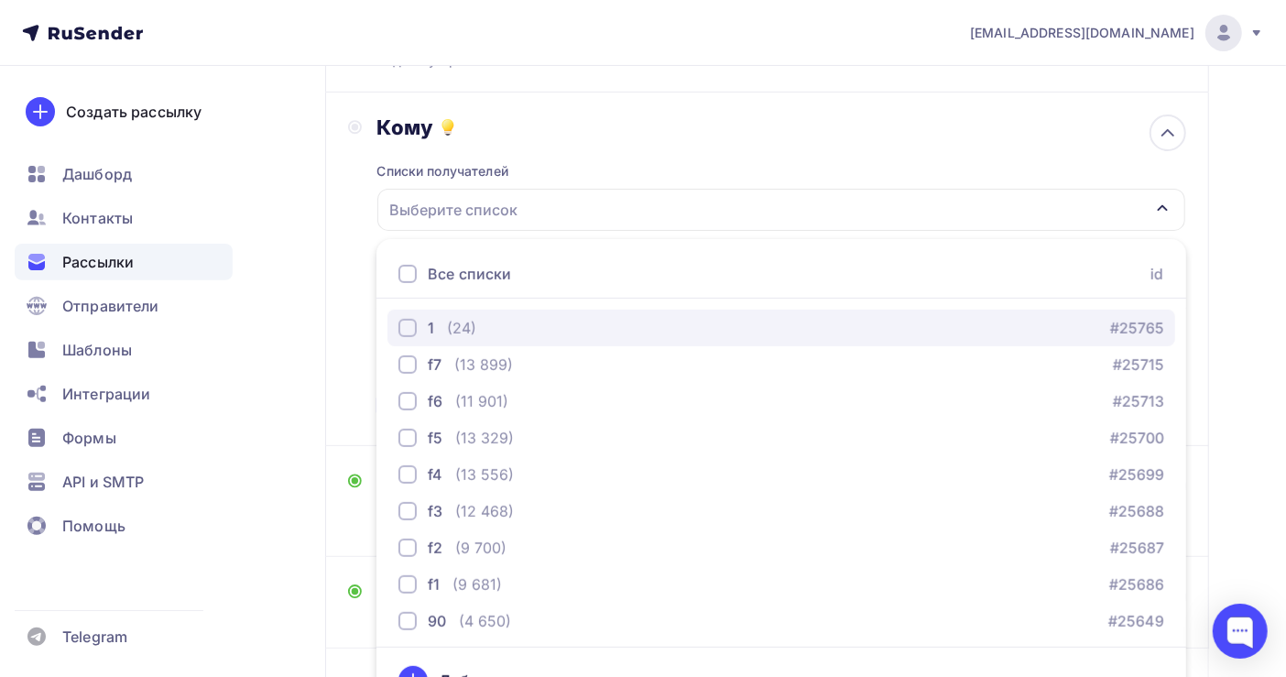
click at [496, 317] on div "1 (24) #25765" at bounding box center [781, 328] width 766 height 22
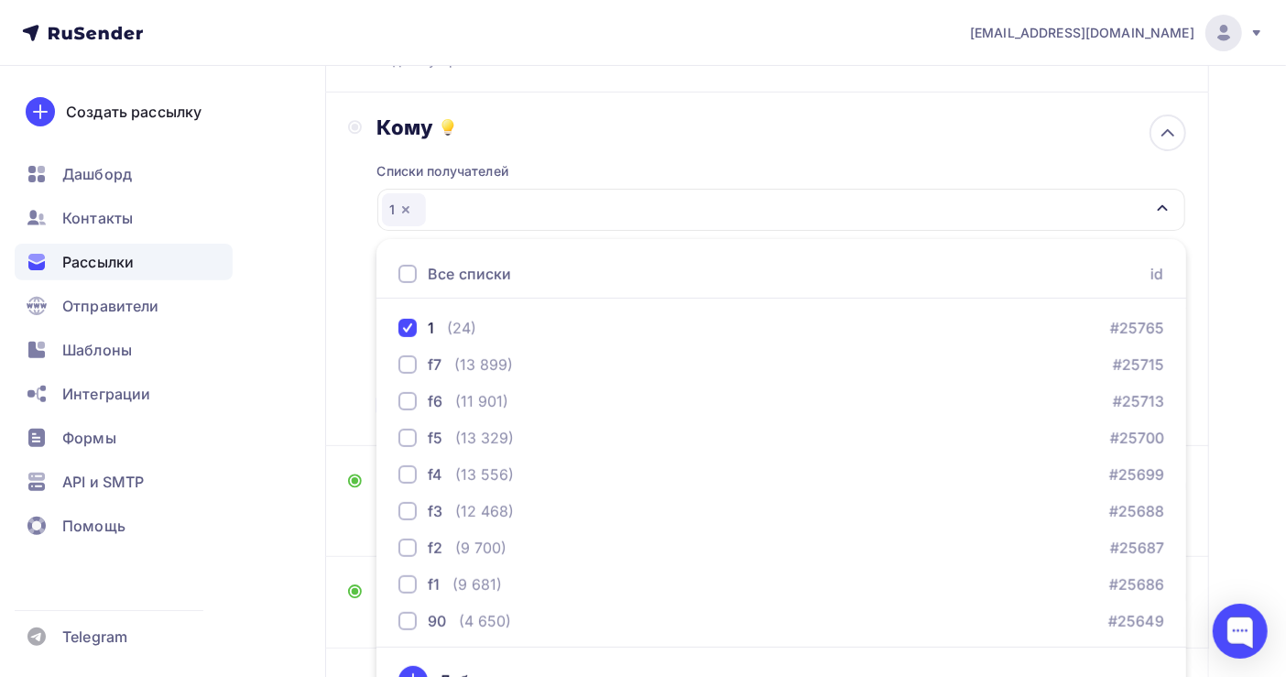
click at [1239, 386] on div "Назад Копия Копия Копия Копия Копия Копия НДС, налог на прибыль, [GEOGRAPHIC_DA…" at bounding box center [643, 326] width 1286 height 1065
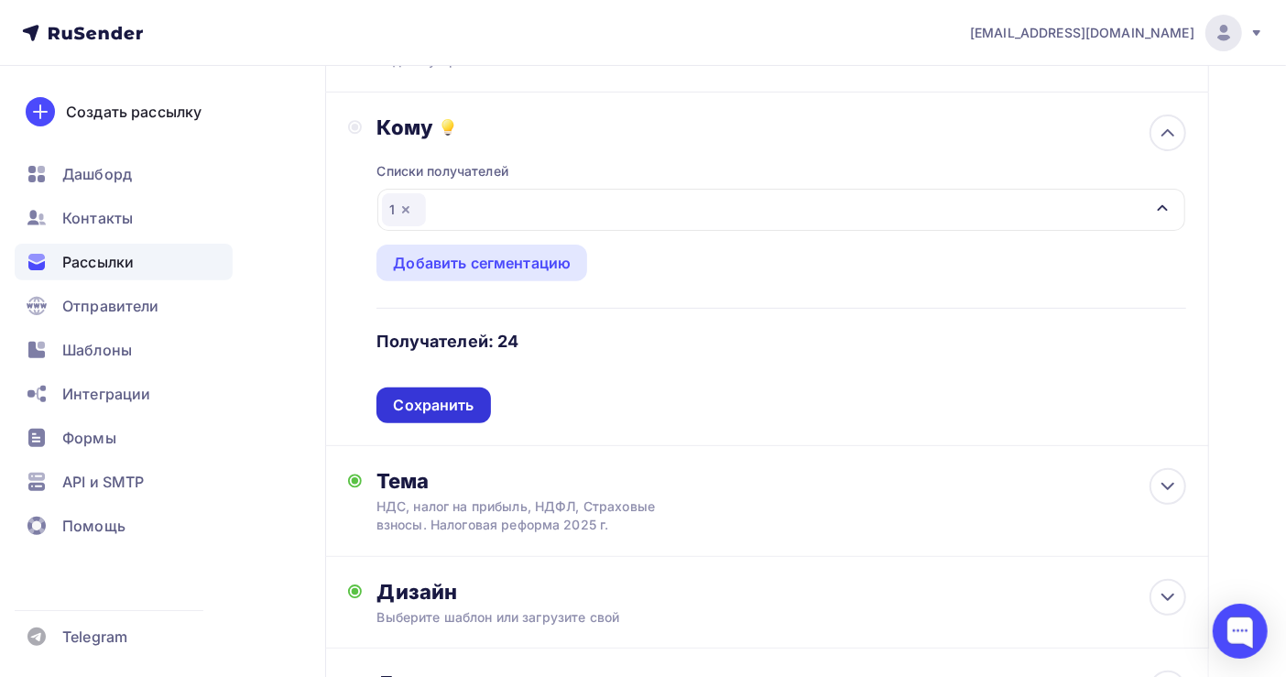
click at [450, 395] on div "Сохранить" at bounding box center [433, 405] width 81 height 21
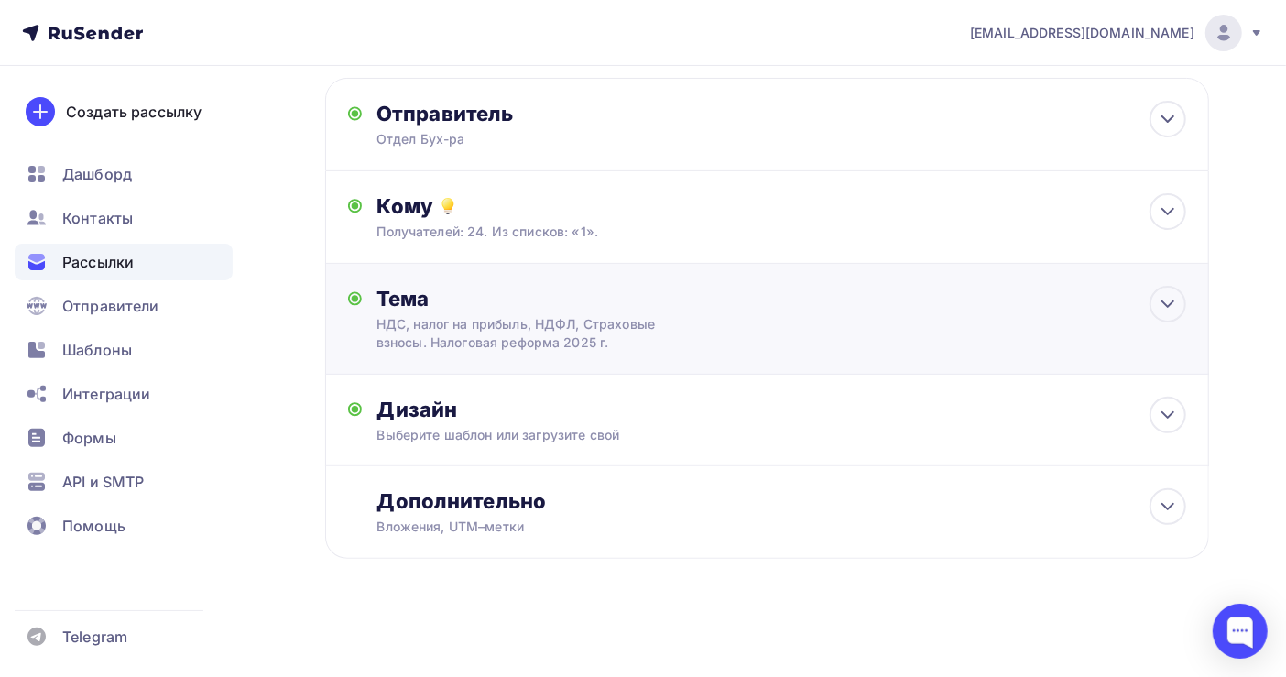
scroll to position [158, 0]
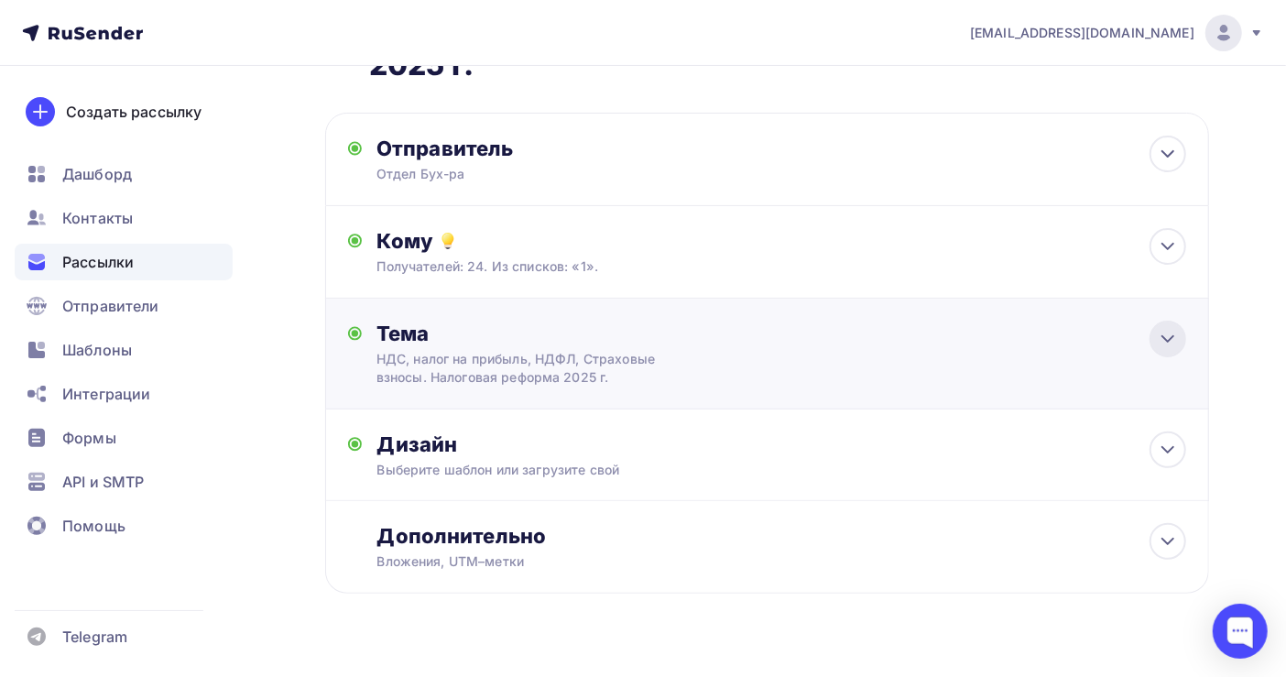
click at [1167, 336] on icon at bounding box center [1167, 338] width 11 height 5
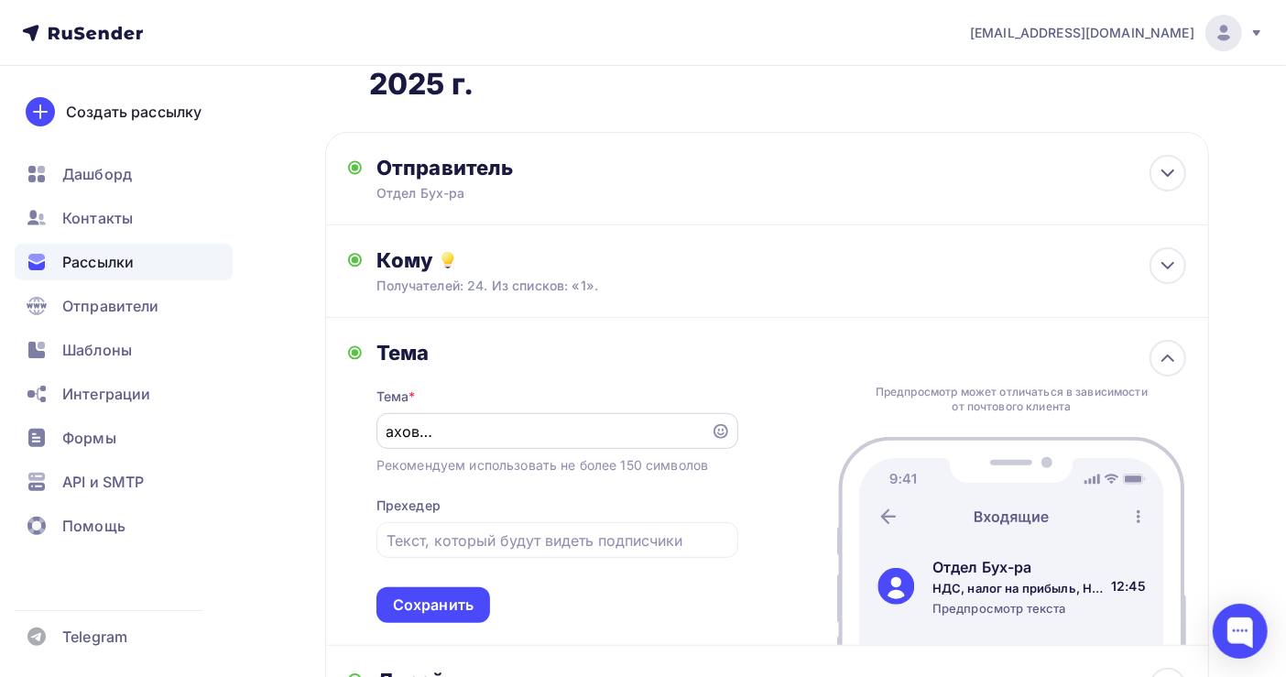
scroll to position [0, 0]
drag, startPoint x: 701, startPoint y: 394, endPoint x: 321, endPoint y: 394, distance: 379.1
click at [321, 394] on div "Назад Копия Копия Копия Копия Копия Копия НДС, налог на прибыль, [GEOGRAPHIC_DA…" at bounding box center [643, 437] width 1286 height 1021
click at [659, 420] on input "НДС, налог на прибыль, НДФЛ, Страховые взносы. Налоговая реформа 2025 г." at bounding box center [542, 431] width 313 height 22
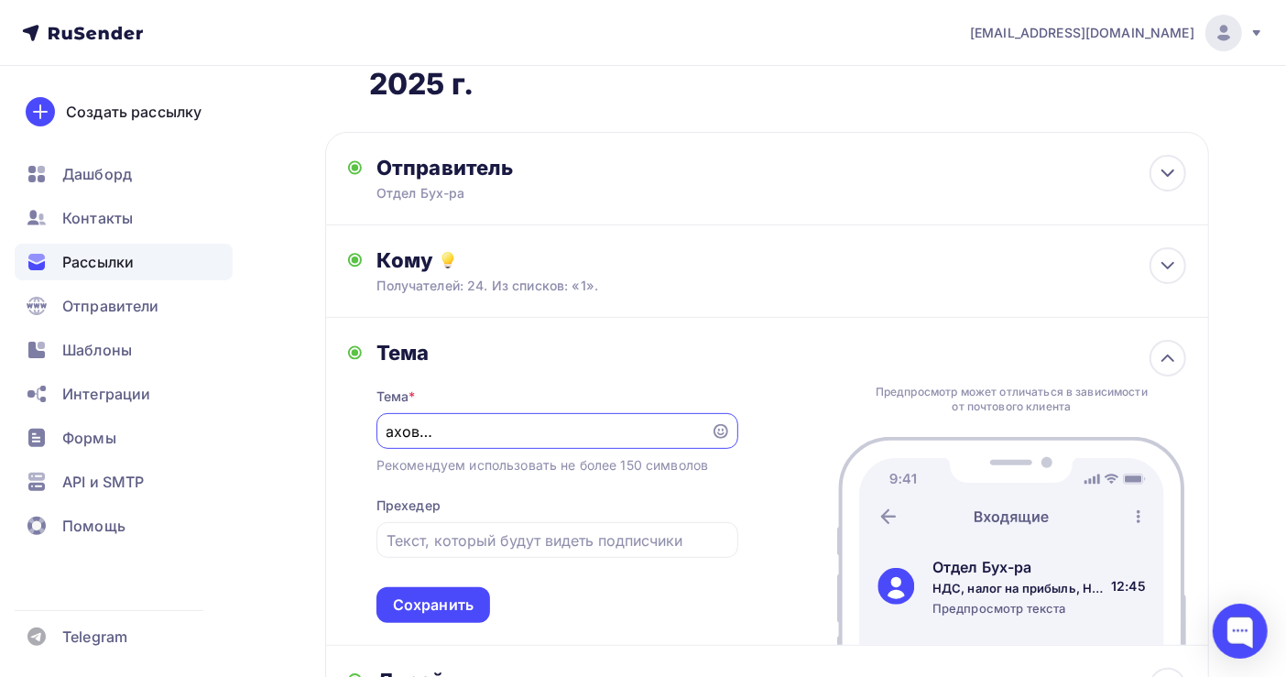
drag, startPoint x: 390, startPoint y: 396, endPoint x: 927, endPoint y: 396, distance: 536.6
click at [927, 396] on div "[PERSON_NAME] * НДС, налог на прибыль, НДФЛ, Страховые взносы. Налоговая реформ…" at bounding box center [767, 482] width 884 height 328
type input "[PERSON_NAME] НДФЛ с сентября"
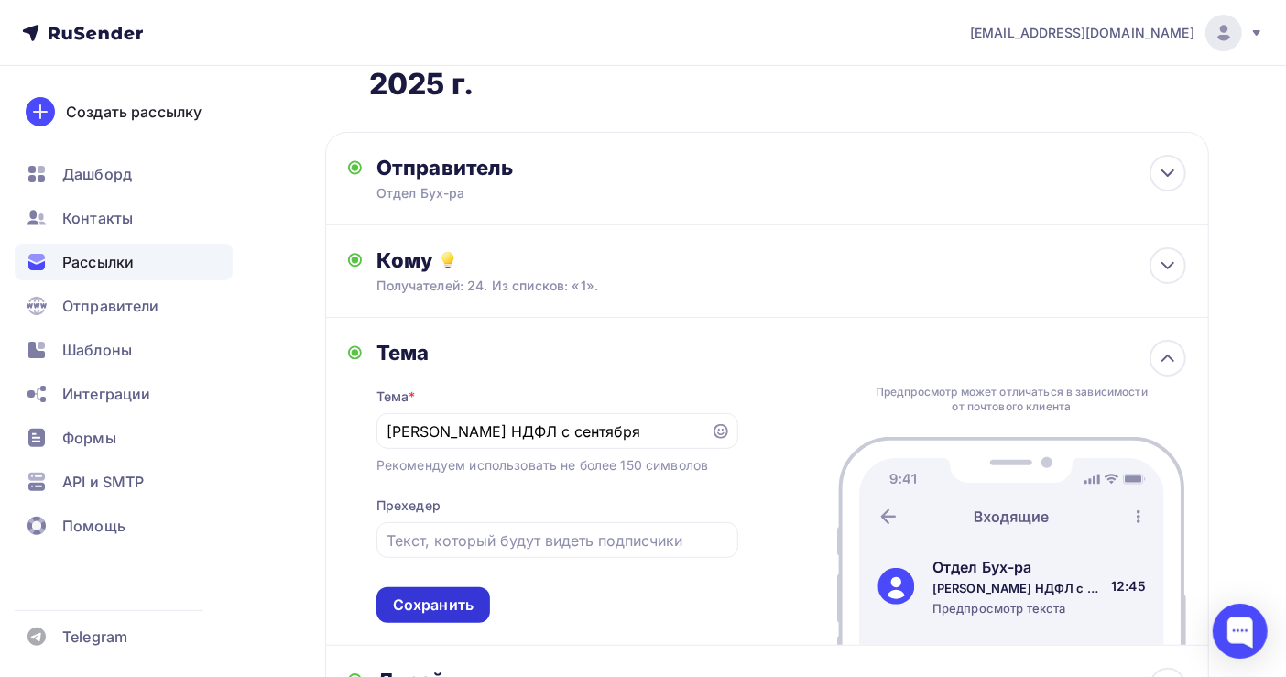
click at [441, 594] on div "Сохранить" at bounding box center [433, 604] width 81 height 21
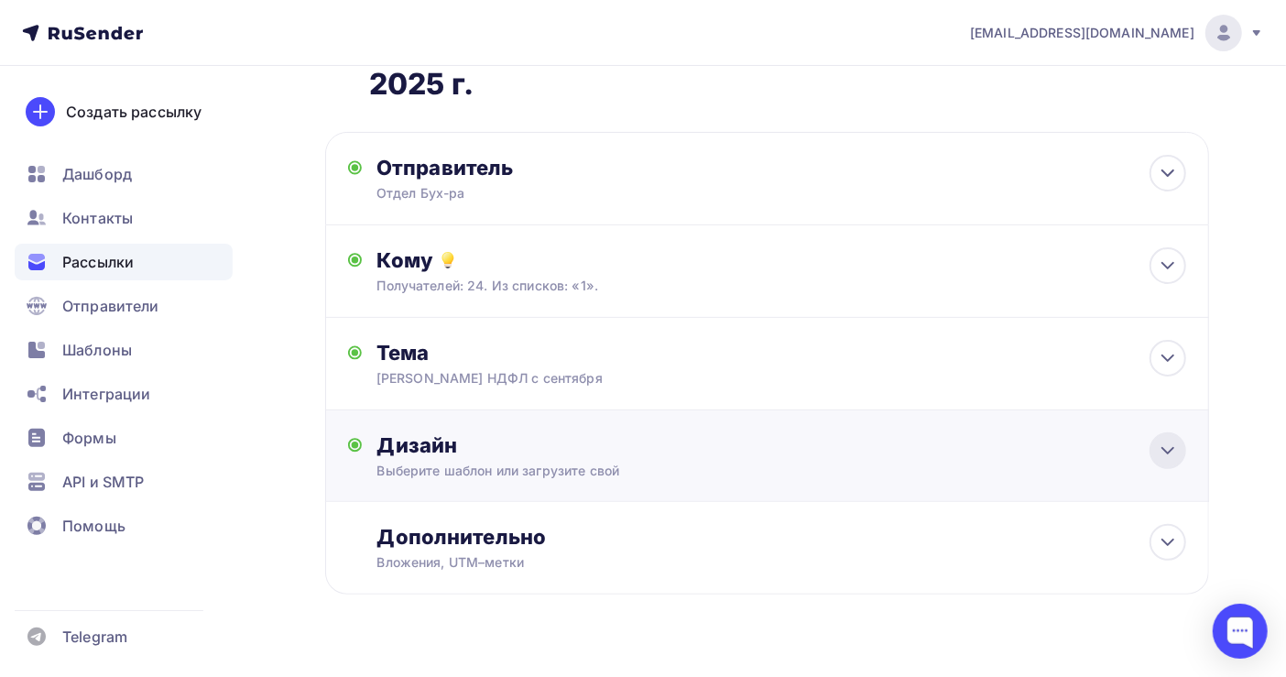
click at [1184, 432] on div at bounding box center [1167, 450] width 37 height 37
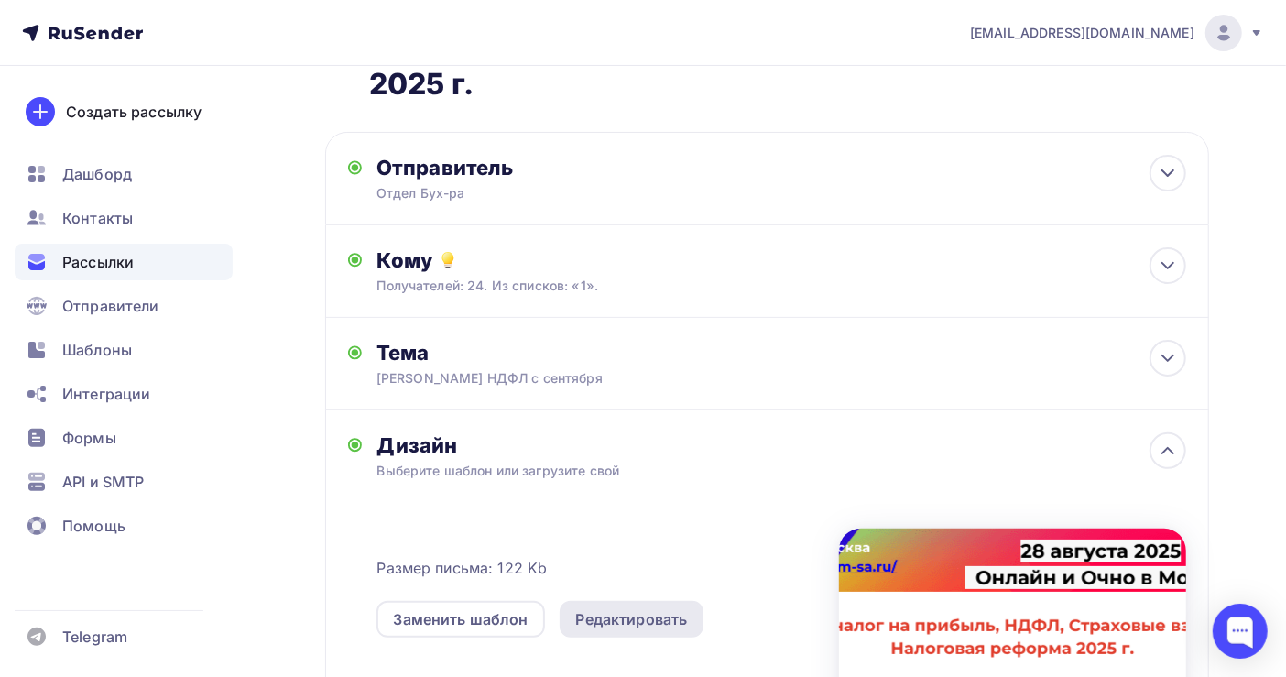
click at [675, 608] on div "Редактировать" at bounding box center [632, 619] width 112 height 22
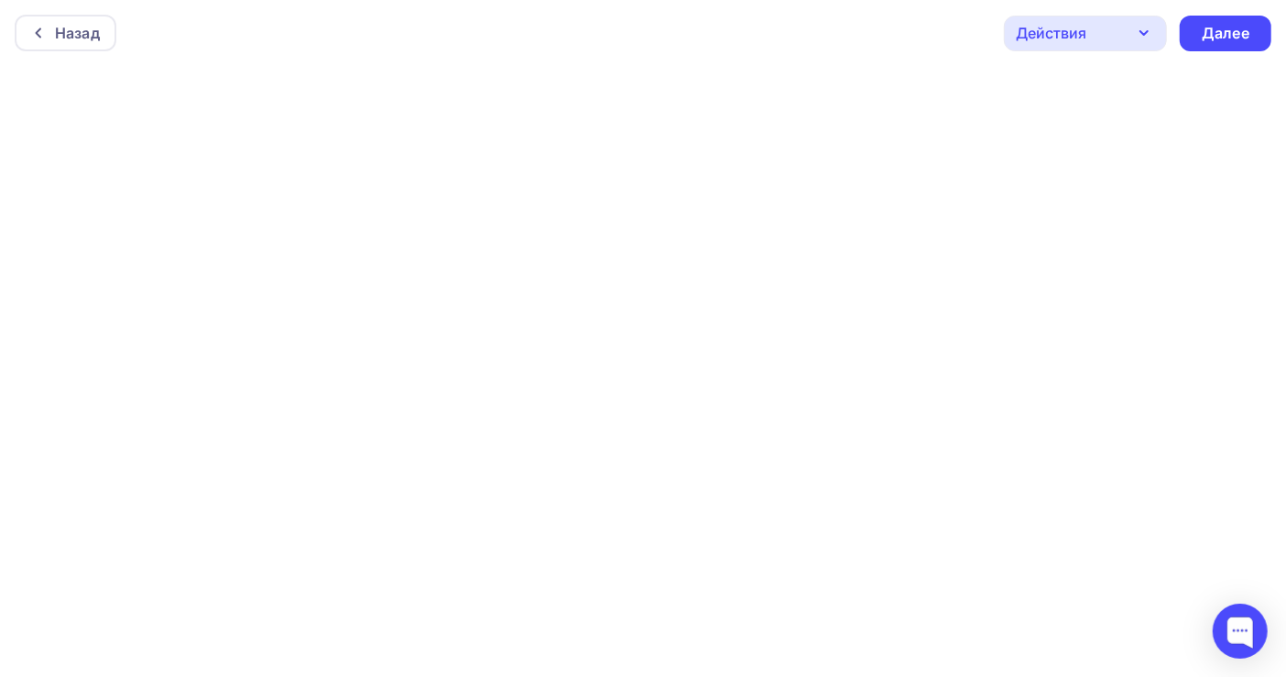
scroll to position [5, 0]
click at [1231, 31] on div "Далее" at bounding box center [1225, 28] width 48 height 21
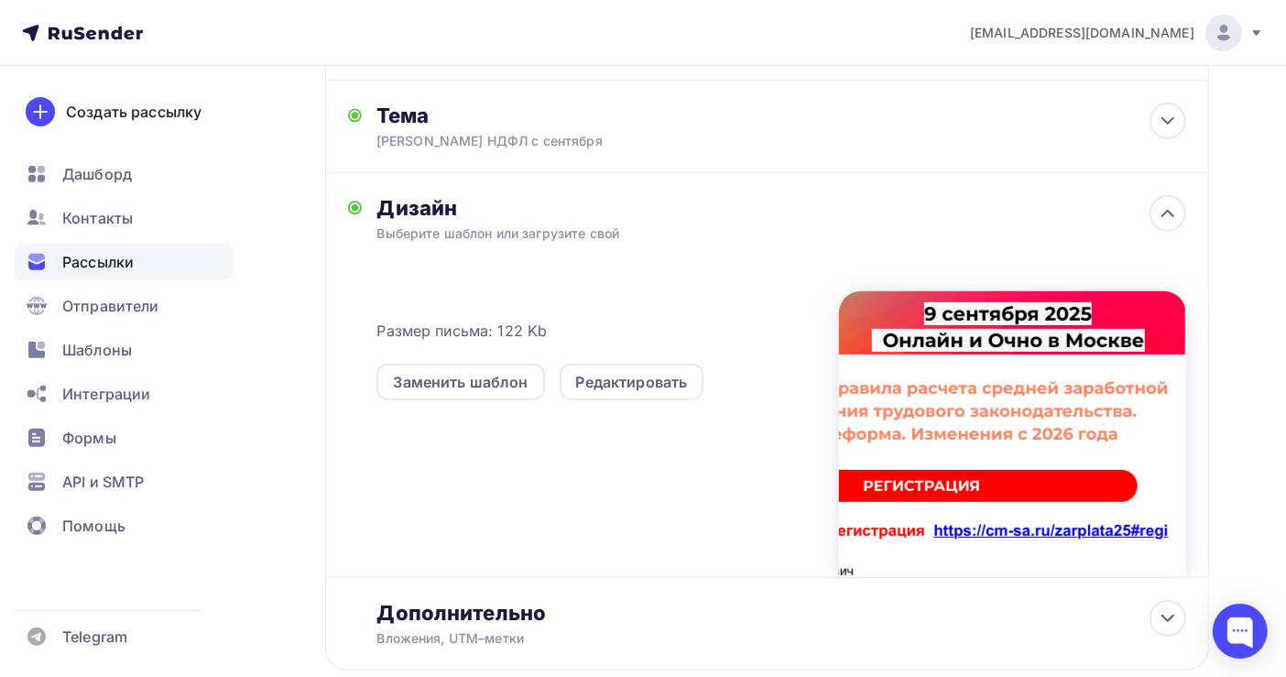
scroll to position [453, 0]
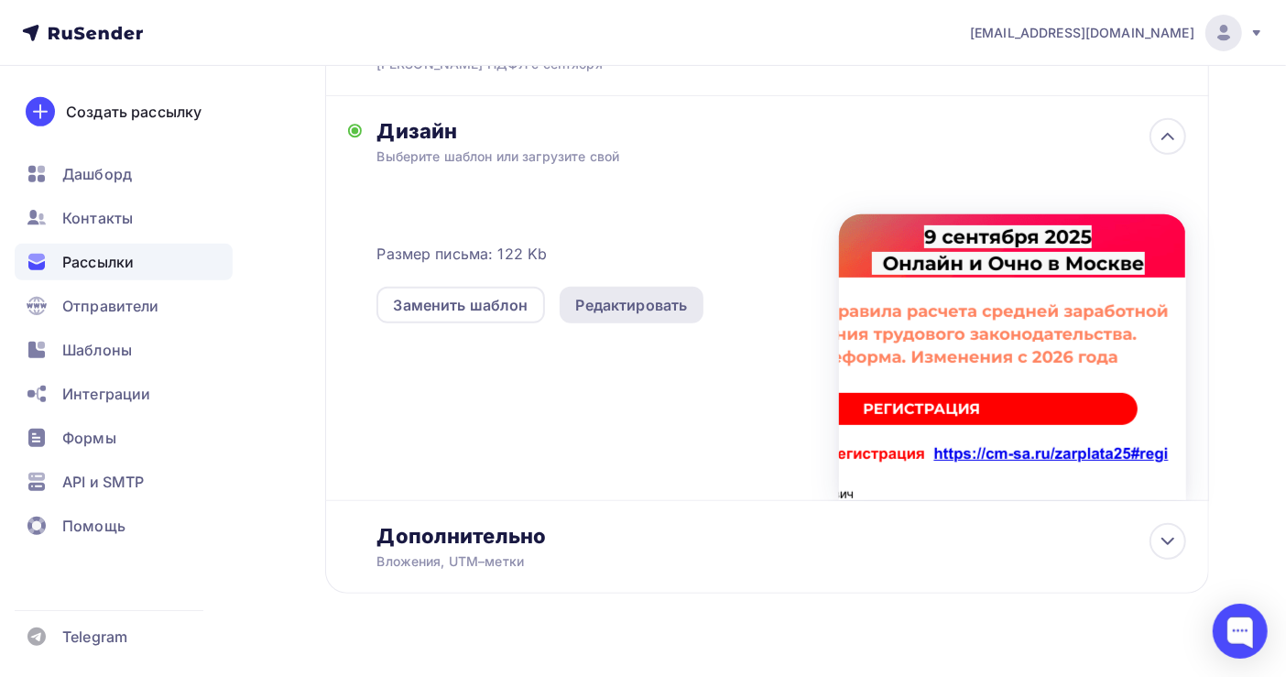
click at [659, 294] on div "Редактировать" at bounding box center [632, 305] width 112 height 22
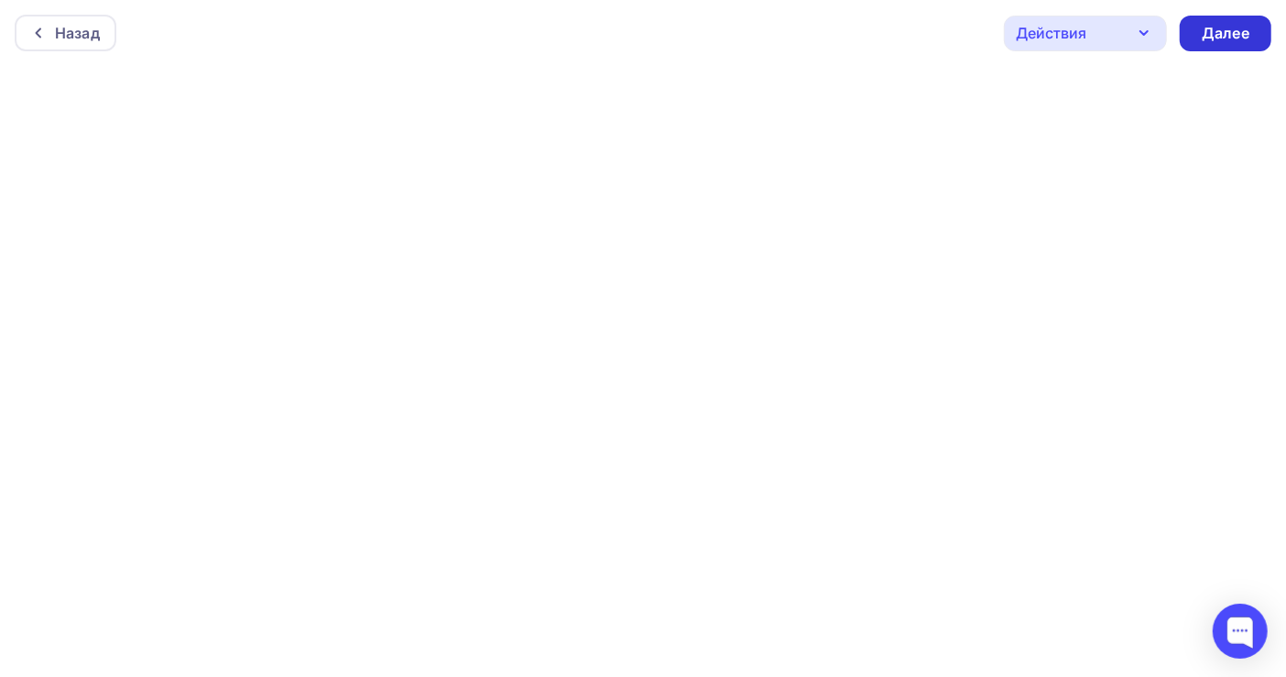
click at [1205, 29] on div "Далее" at bounding box center [1225, 33] width 48 height 21
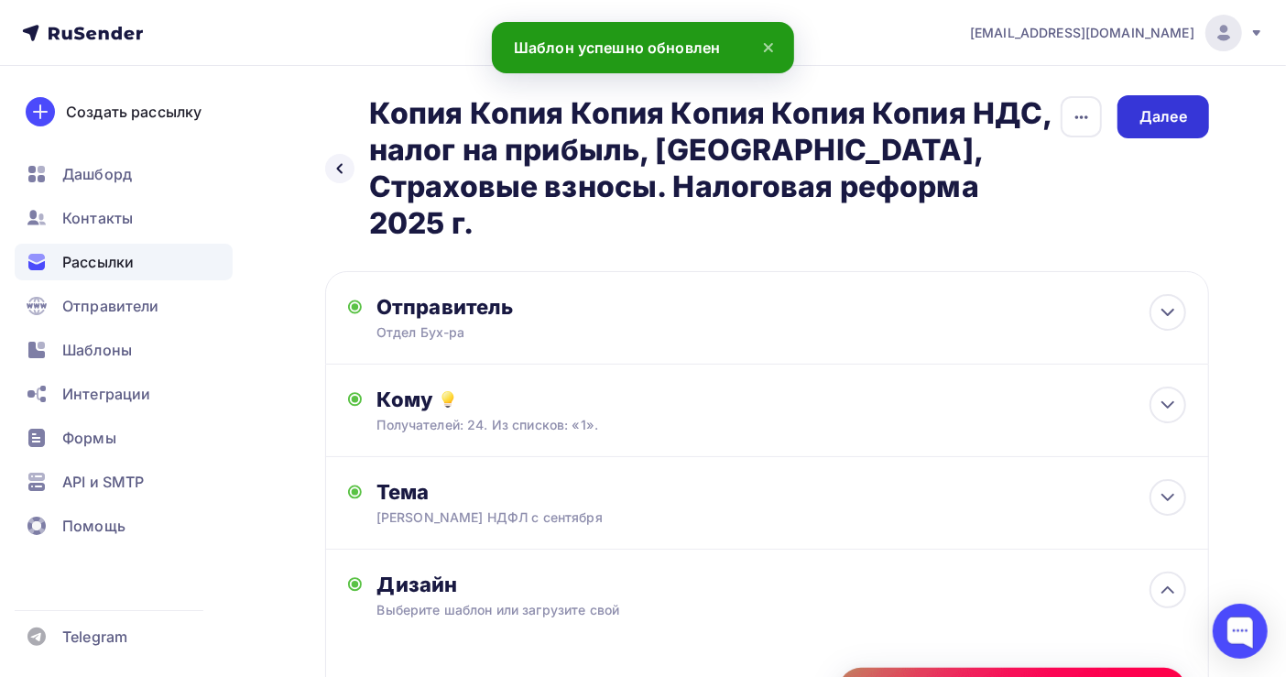
click at [1180, 122] on div "Далее" at bounding box center [1163, 116] width 48 height 21
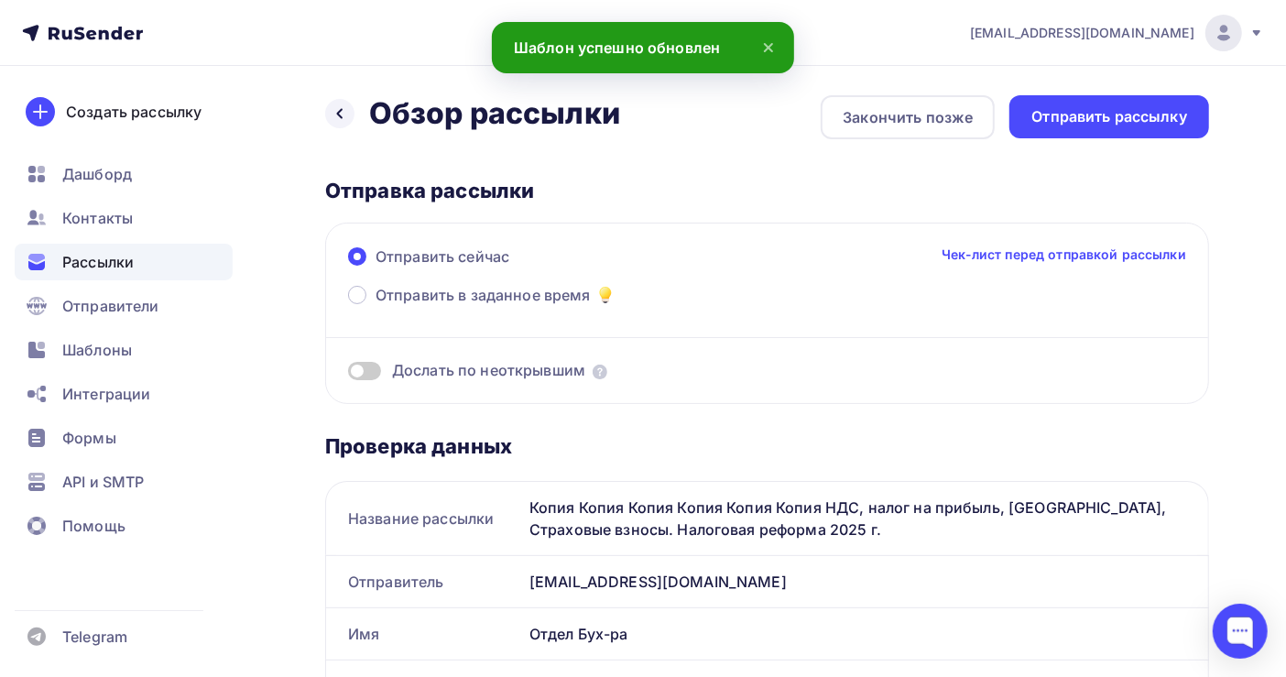
click at [1180, 118] on div "Отправить рассылку" at bounding box center [1109, 116] width 156 height 21
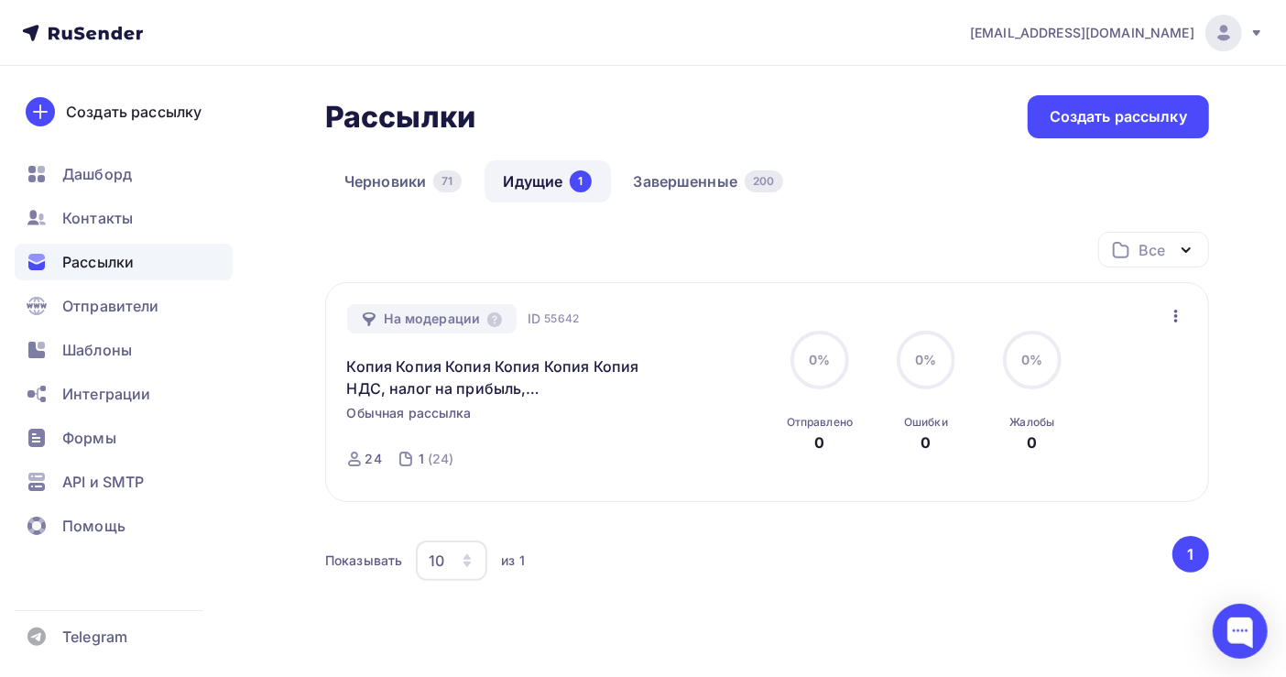
click at [315, 366] on div "Рассылки Рассылки Создать рассылку [GEOGRAPHIC_DATA] 71 Идущие 1 Завершенные 20…" at bounding box center [643, 416] width 1286 height 701
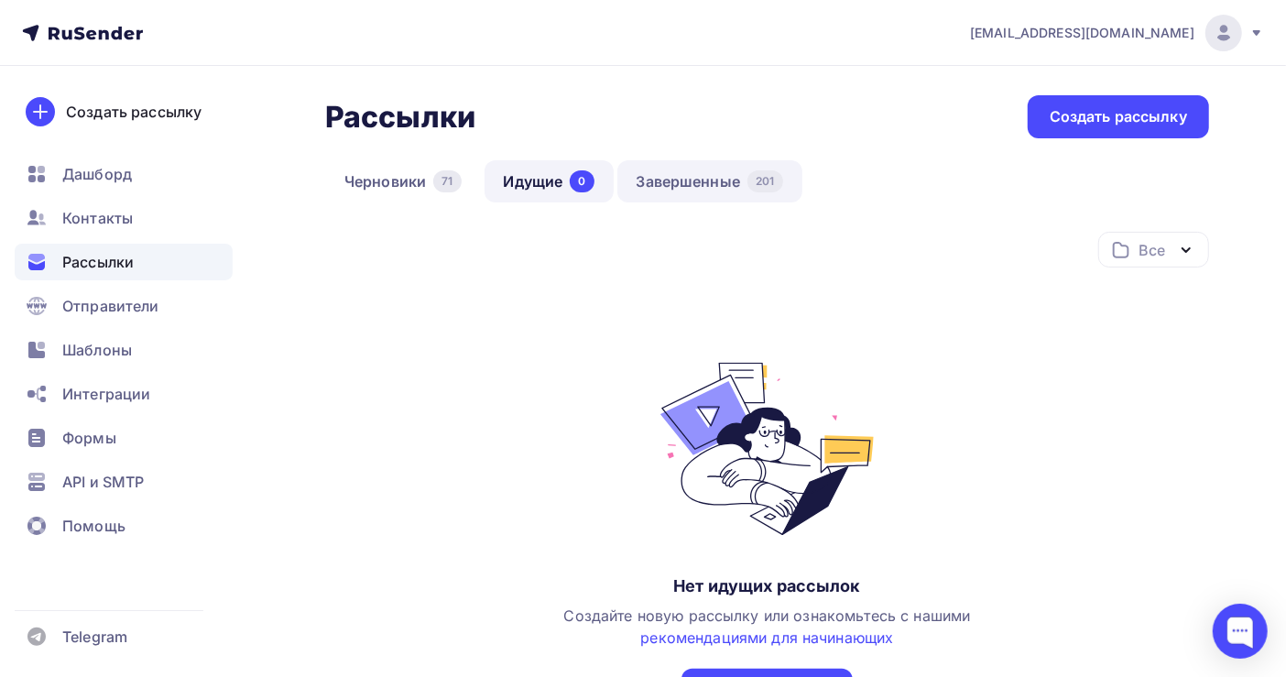
click at [684, 183] on link "Завершенные 201" at bounding box center [709, 181] width 185 height 42
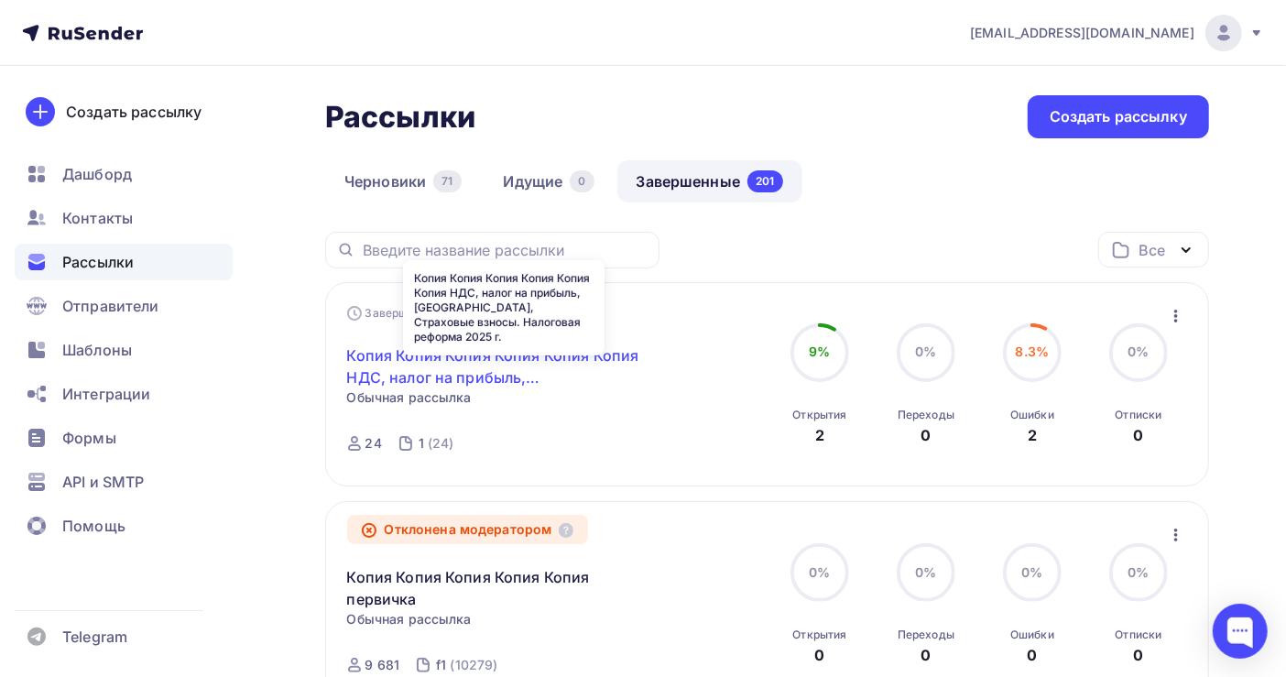
click at [488, 352] on link "Копия Копия Копия Копия Копия Копия НДС, налог на прибыль, [GEOGRAPHIC_DATA], С…" at bounding box center [504, 366] width 314 height 44
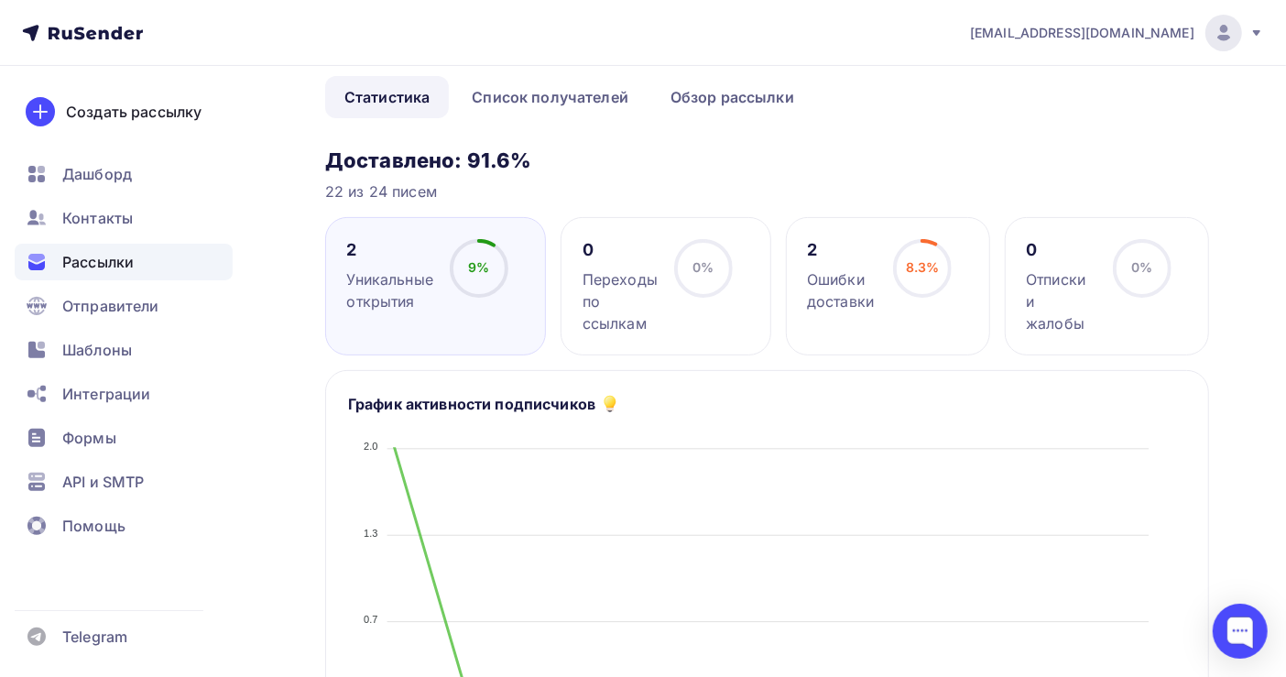
scroll to position [244, 0]
click at [815, 244] on div "2" at bounding box center [842, 249] width 70 height 22
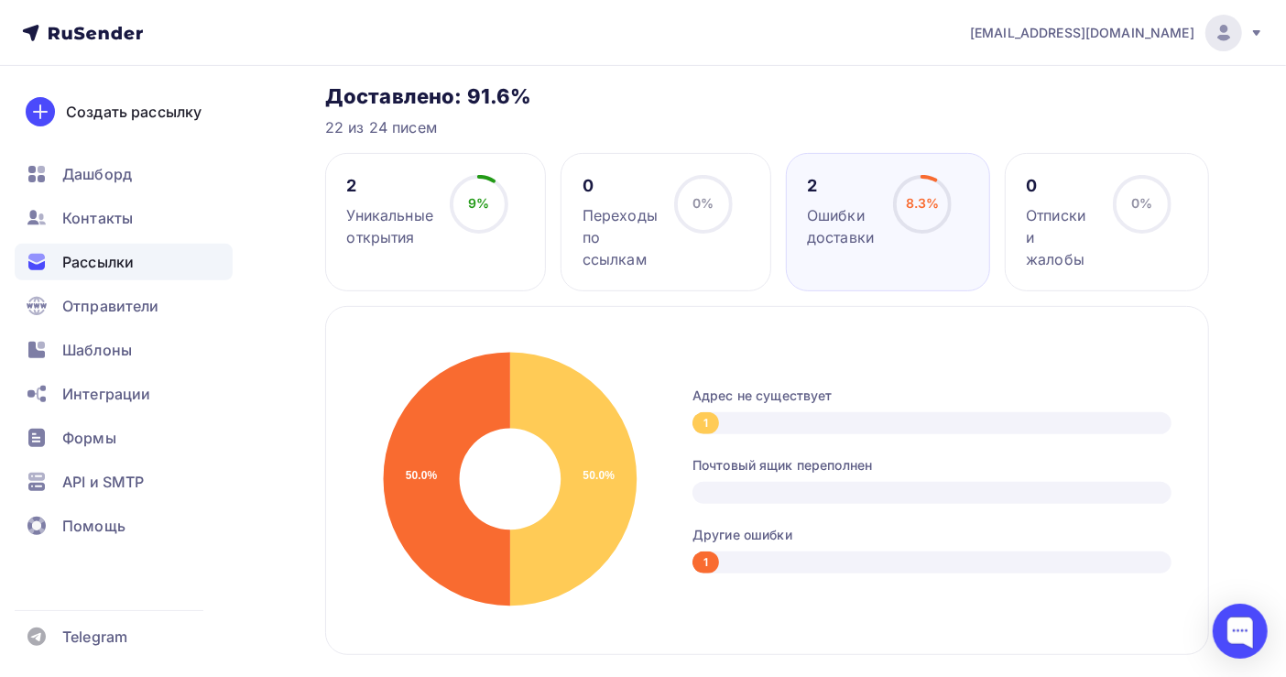
scroll to position [132, 0]
